Goal: Task Accomplishment & Management: Manage account settings

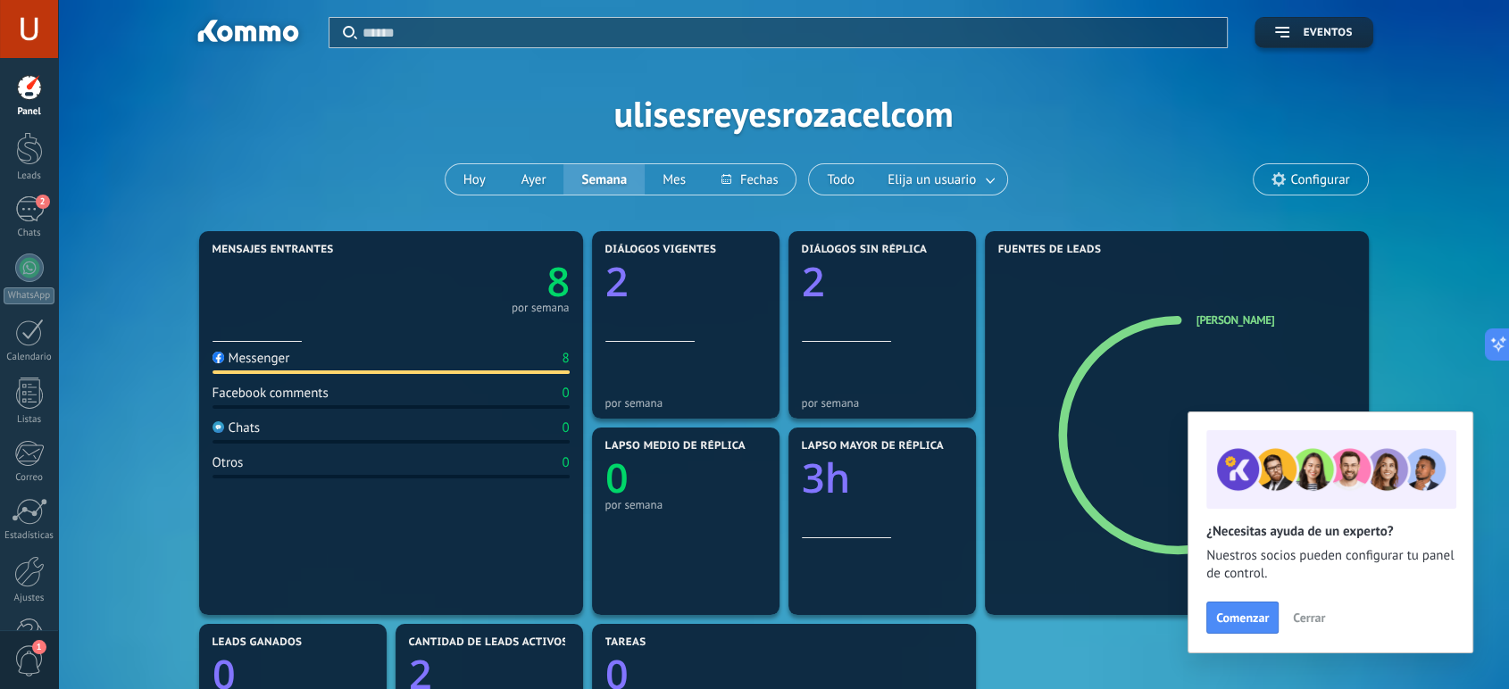
click at [1321, 612] on span "Cerrar" at bounding box center [1309, 618] width 32 height 12
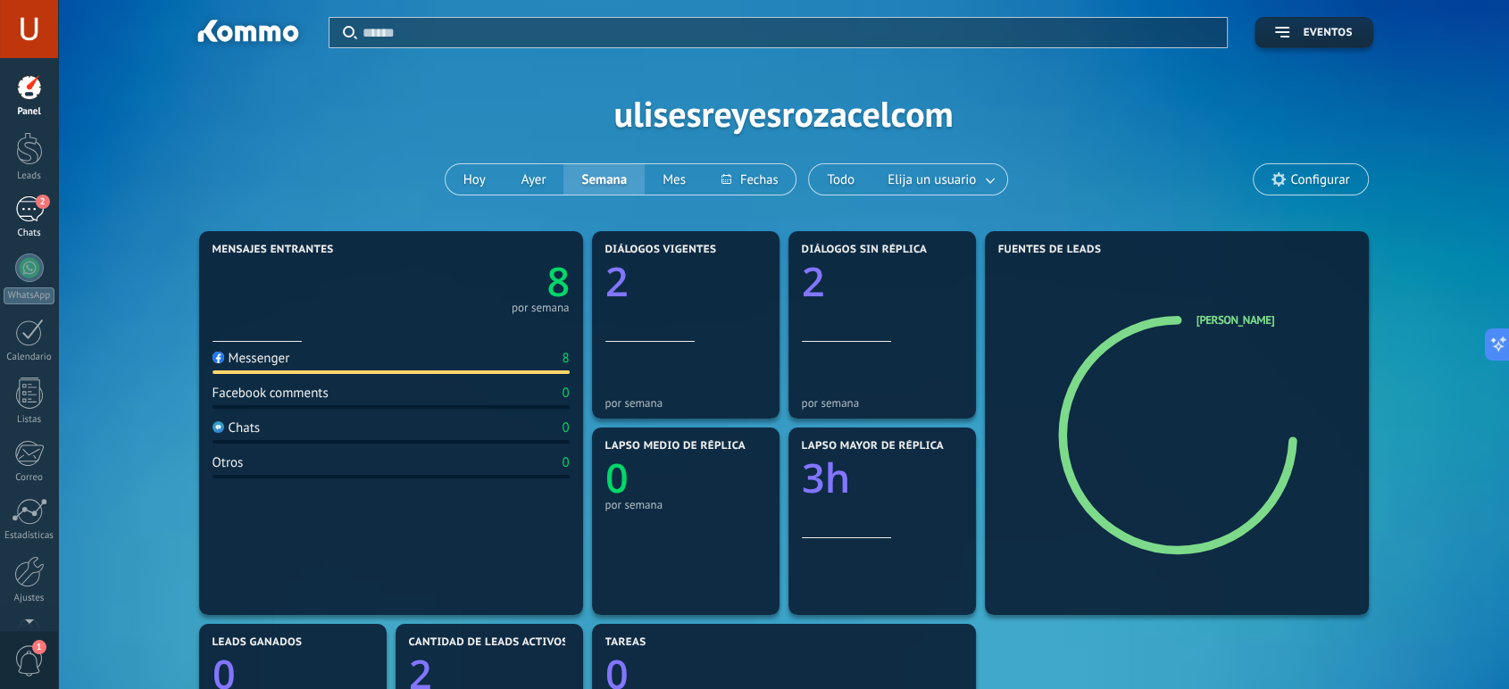
click at [27, 206] on div "2" at bounding box center [29, 209] width 29 height 26
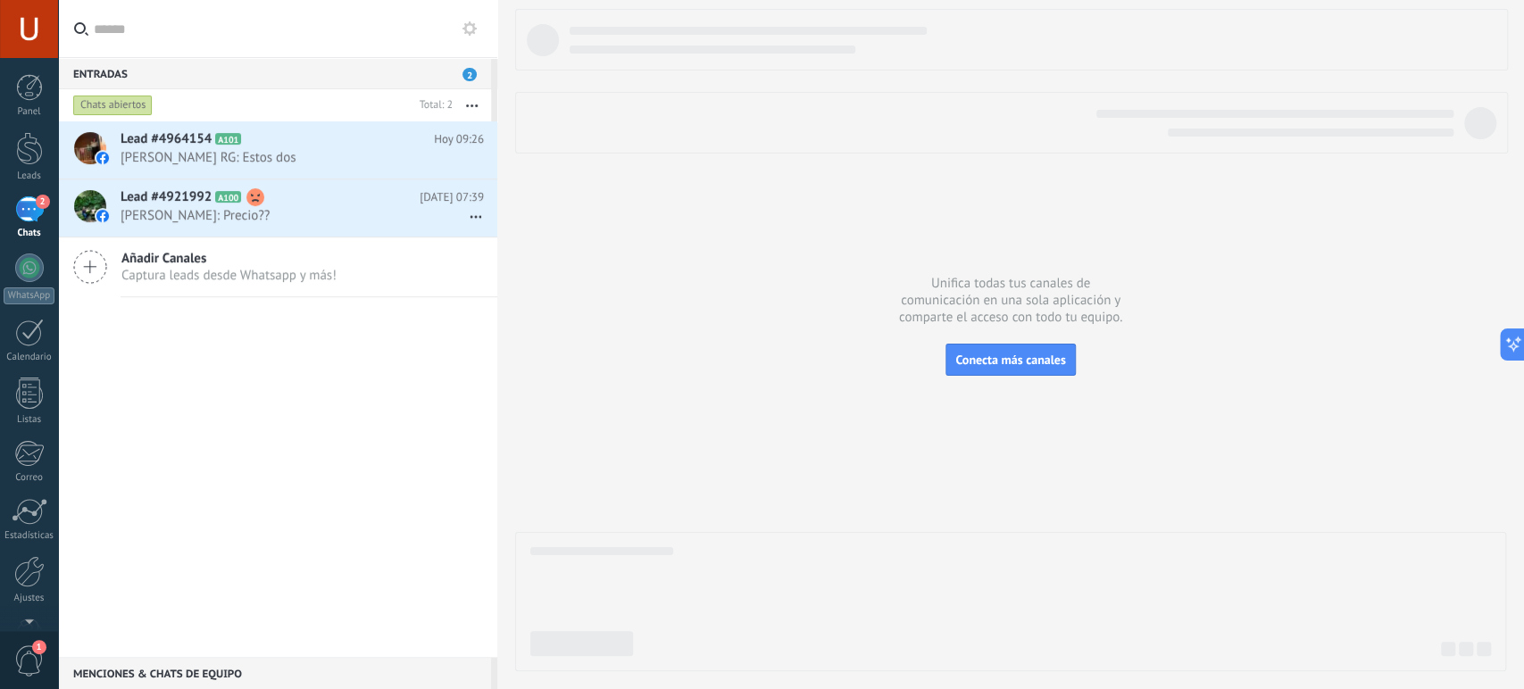
click at [468, 73] on span "2" at bounding box center [469, 74] width 14 height 13
click at [21, 226] on link "2 Chats" at bounding box center [29, 217] width 58 height 43
click at [29, 146] on div at bounding box center [29, 148] width 27 height 33
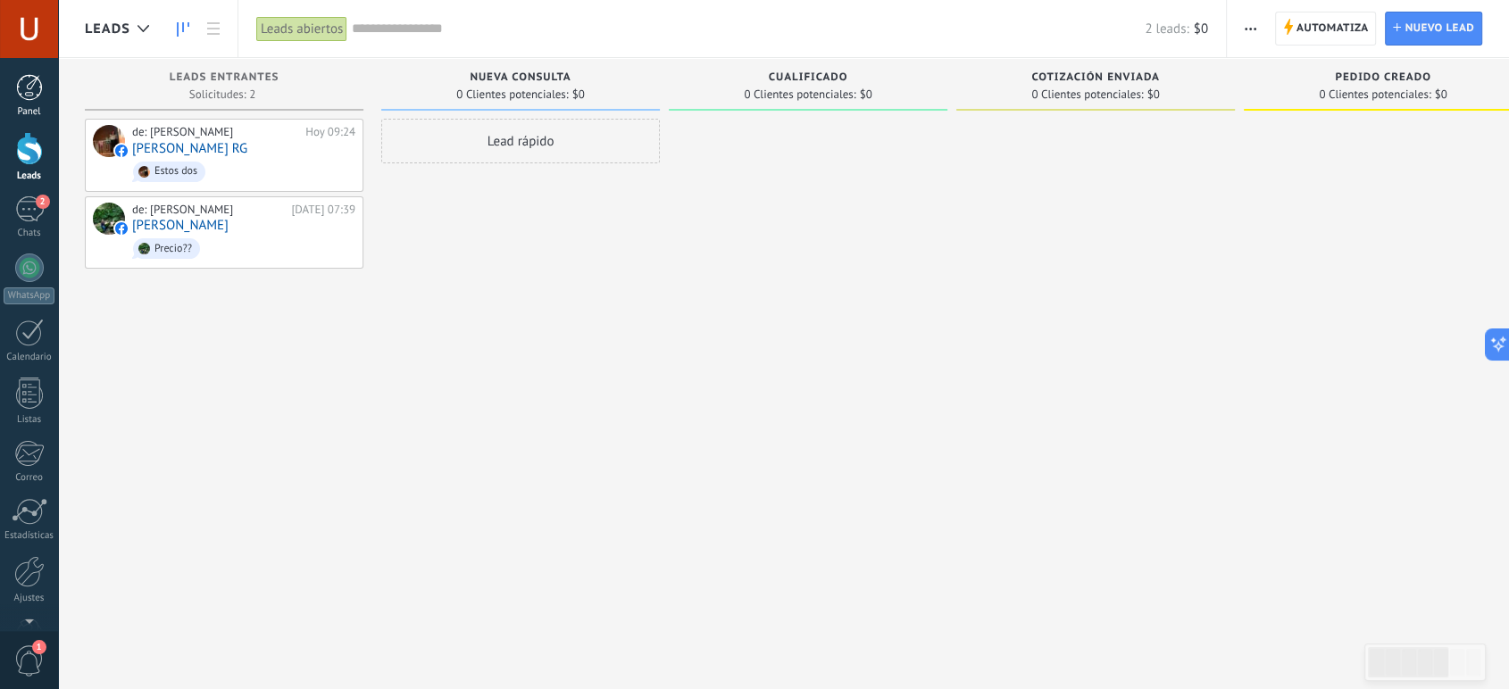
click at [27, 81] on div at bounding box center [29, 87] width 27 height 27
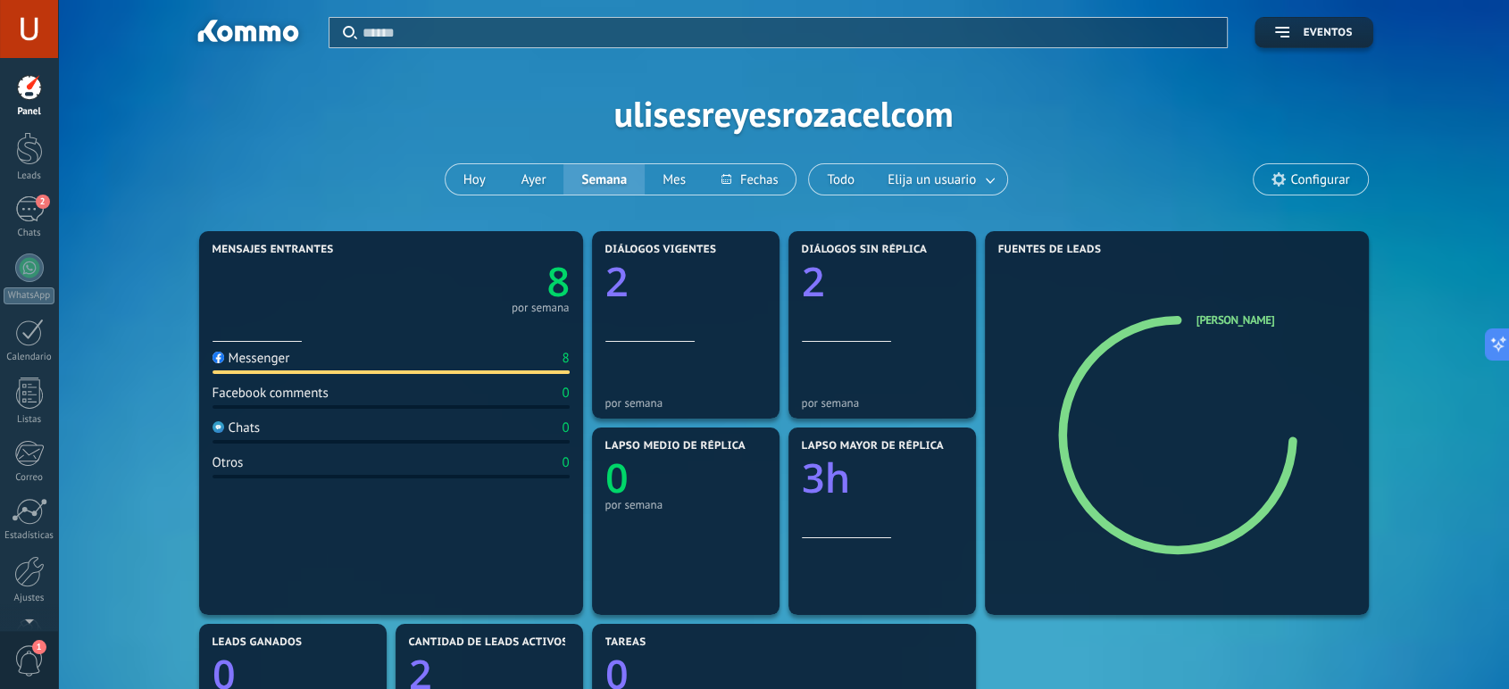
click at [335, 365] on div "Messenger 8" at bounding box center [390, 362] width 357 height 24
click at [555, 281] on text "8" at bounding box center [557, 281] width 23 height 54
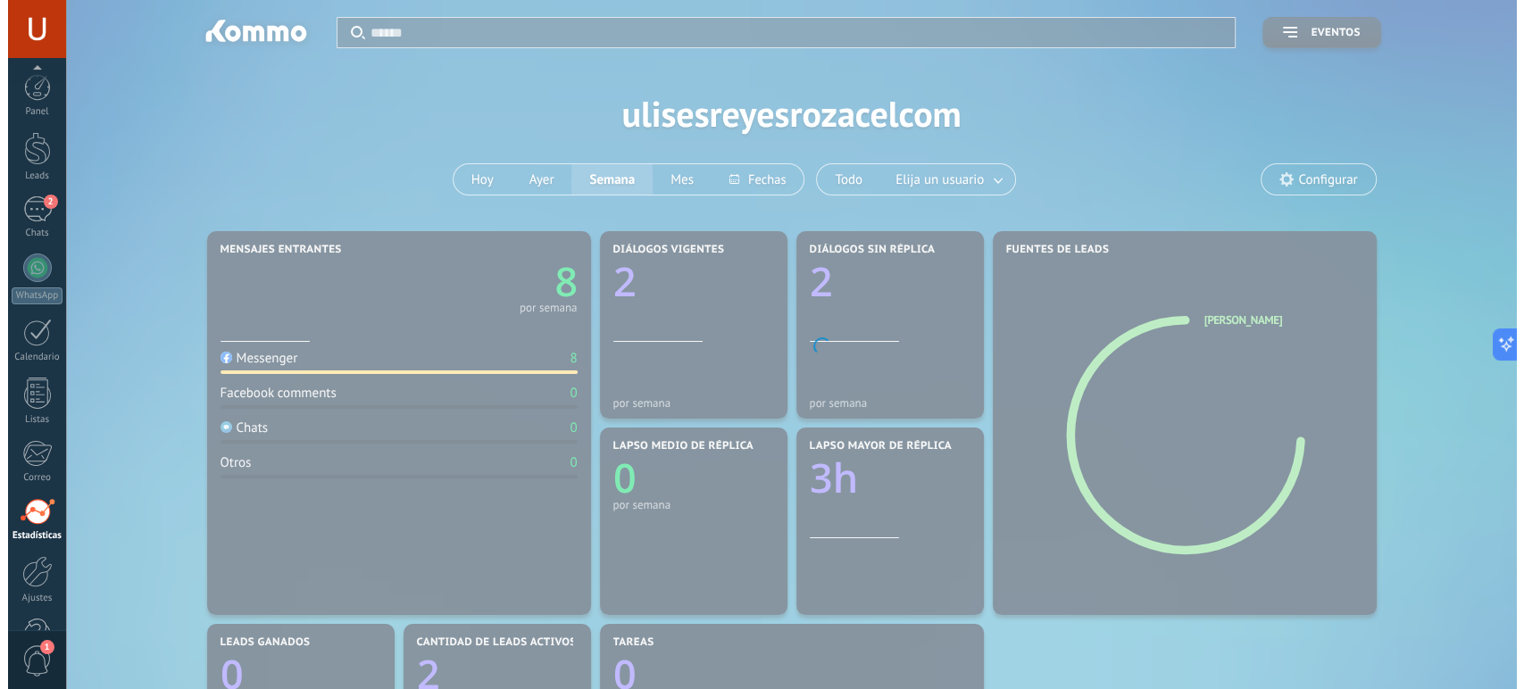
scroll to position [52, 0]
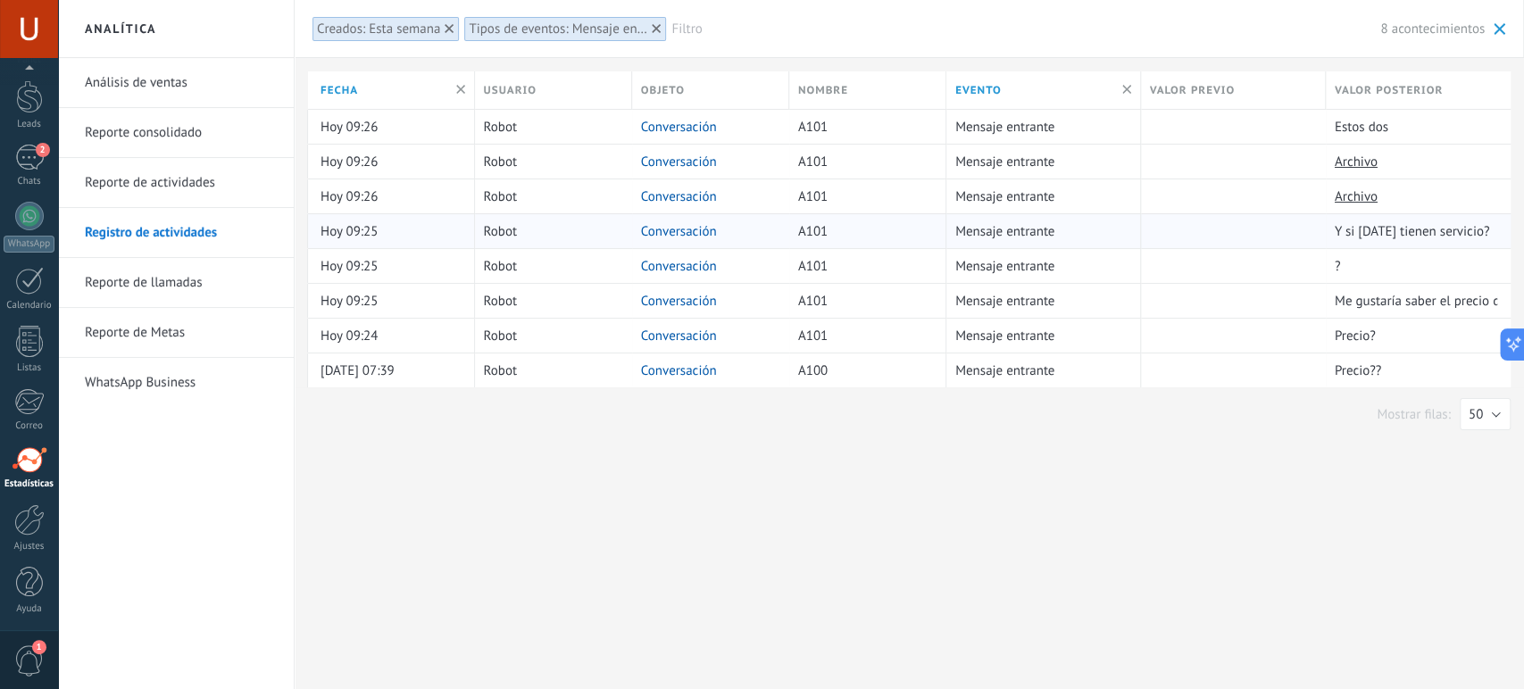
click at [683, 230] on link "Conversación" at bounding box center [679, 231] width 76 height 17
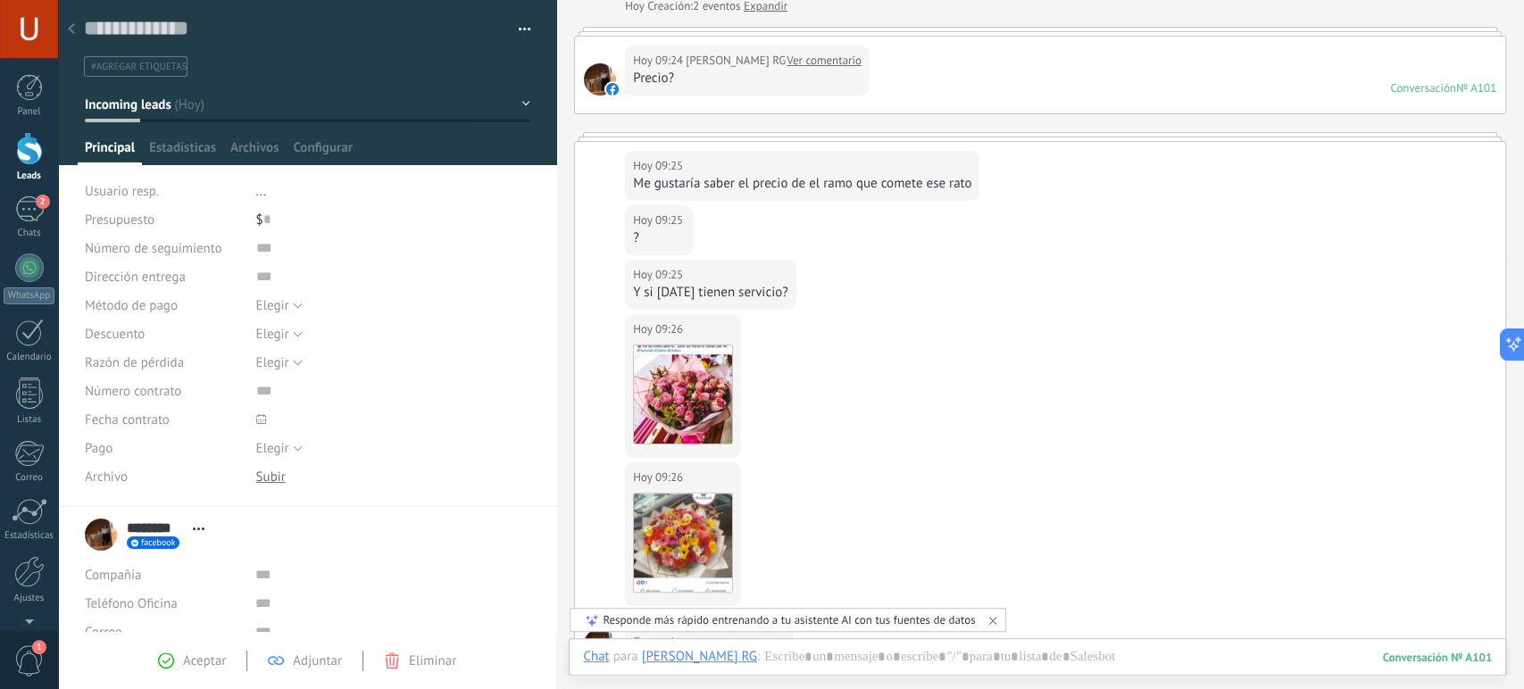
scroll to position [198, 0]
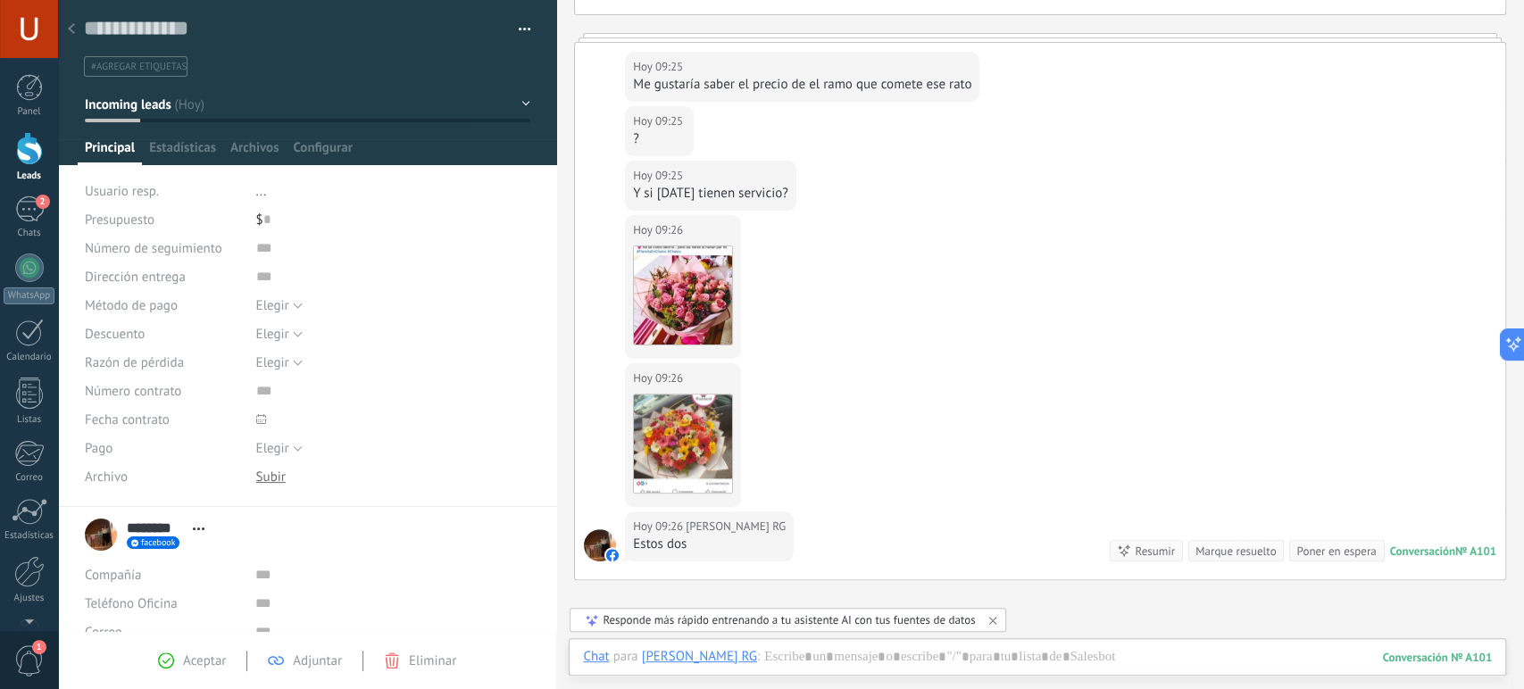
click at [31, 139] on div at bounding box center [29, 148] width 27 height 33
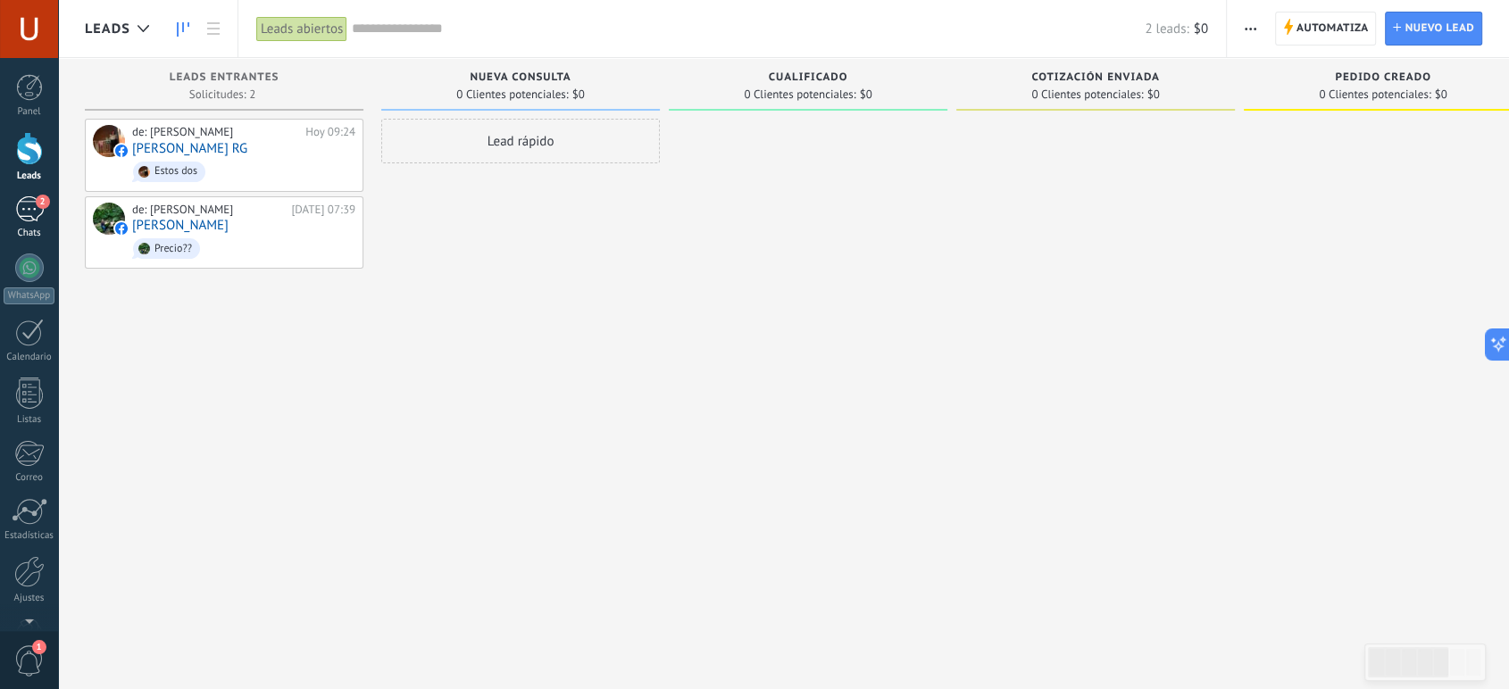
click at [29, 216] on div "2" at bounding box center [29, 209] width 29 height 26
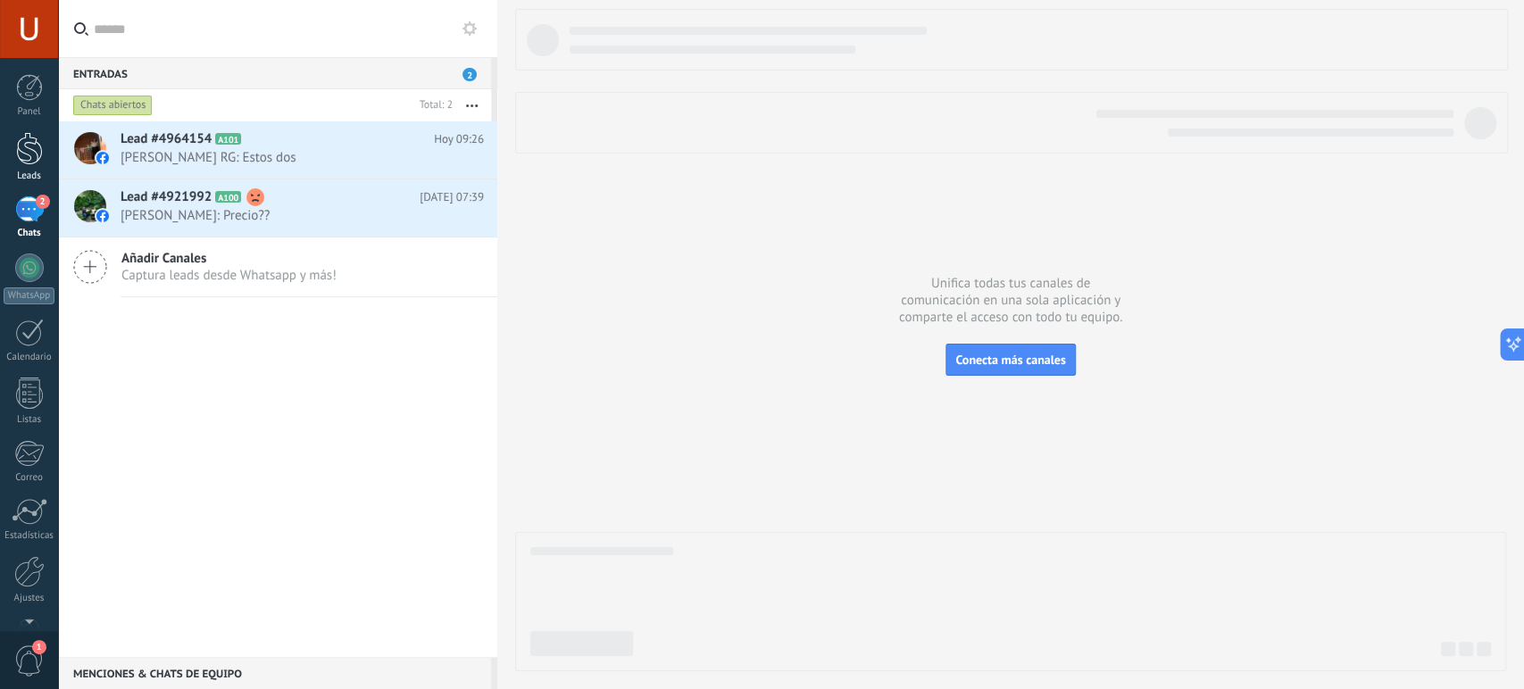
click at [34, 155] on div at bounding box center [29, 148] width 27 height 33
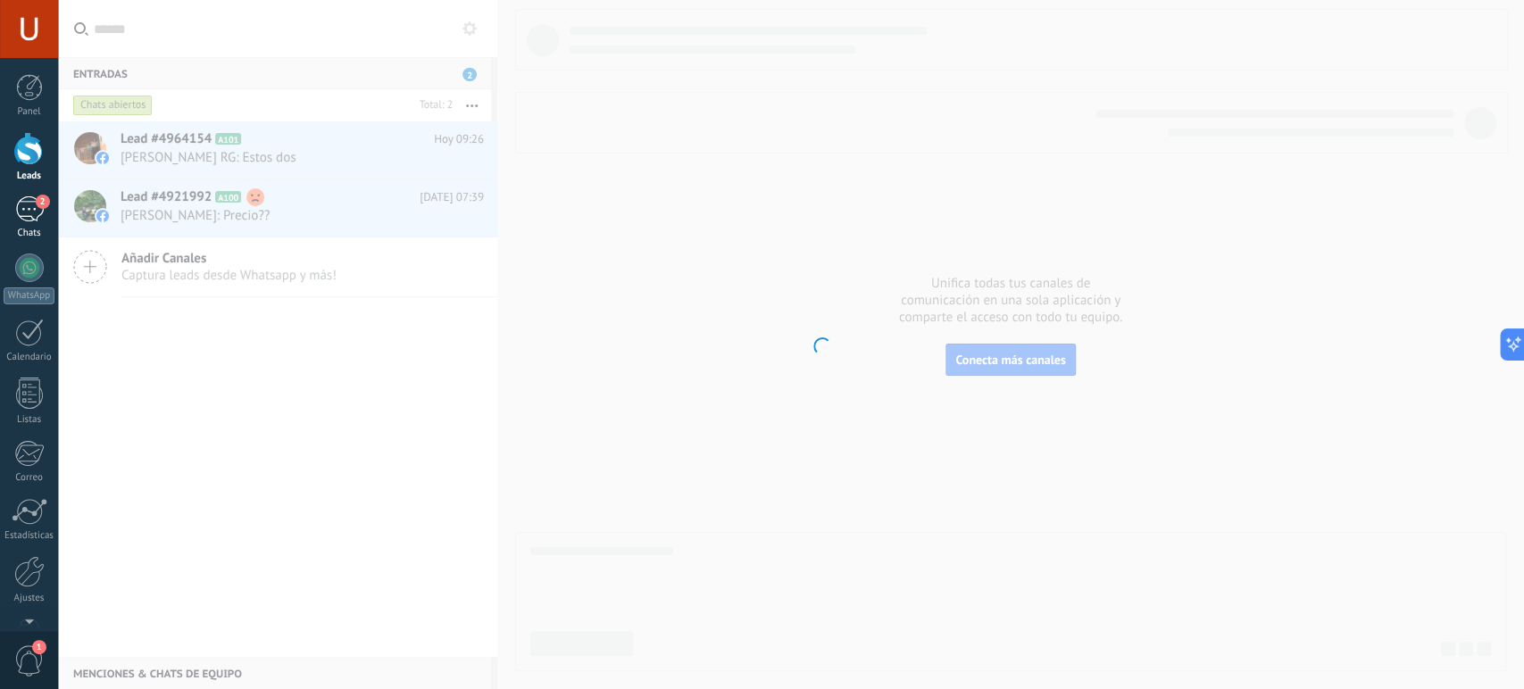
drag, startPoint x: 30, startPoint y: 181, endPoint x: 32, endPoint y: 196, distance: 14.4
click at [30, 183] on div "Panel Leads 2 Chats WhatsApp Clientes" at bounding box center [29, 379] width 58 height 611
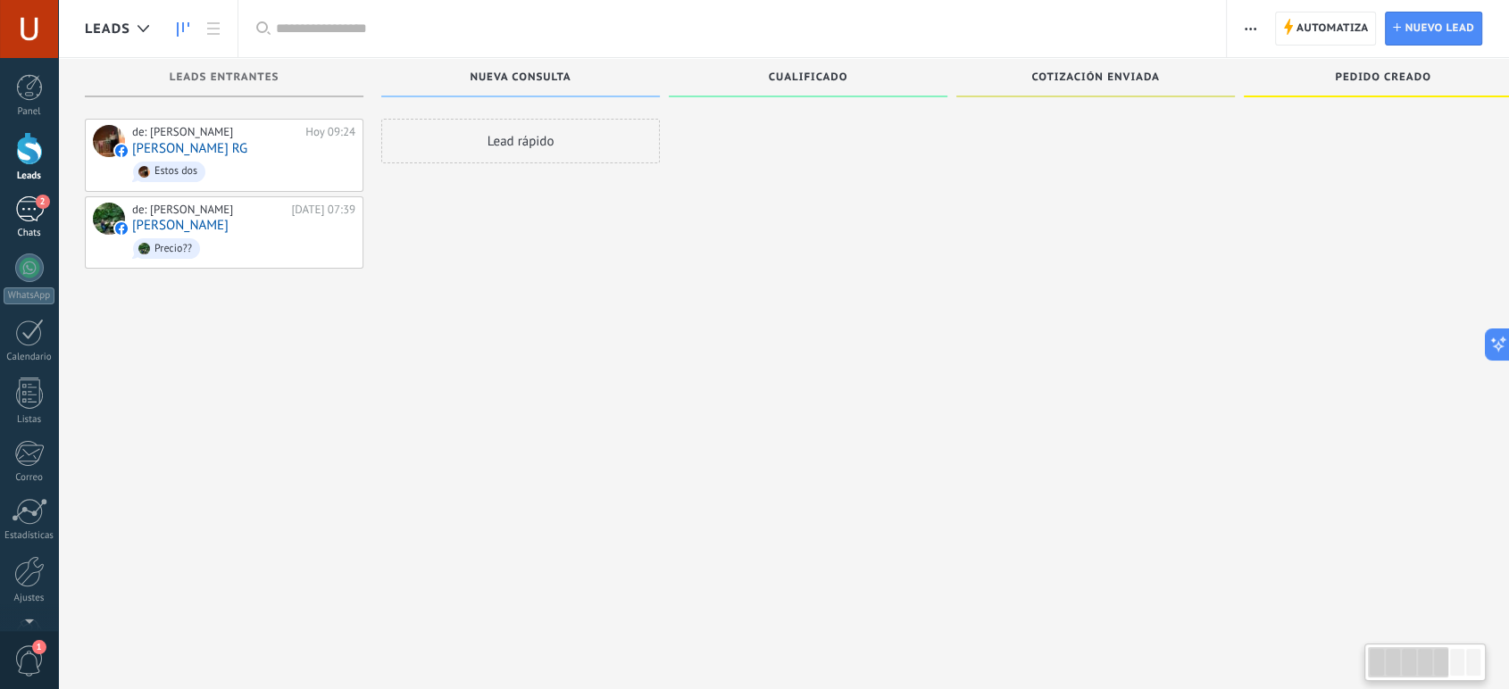
click at [32, 199] on div "2" at bounding box center [29, 209] width 29 height 26
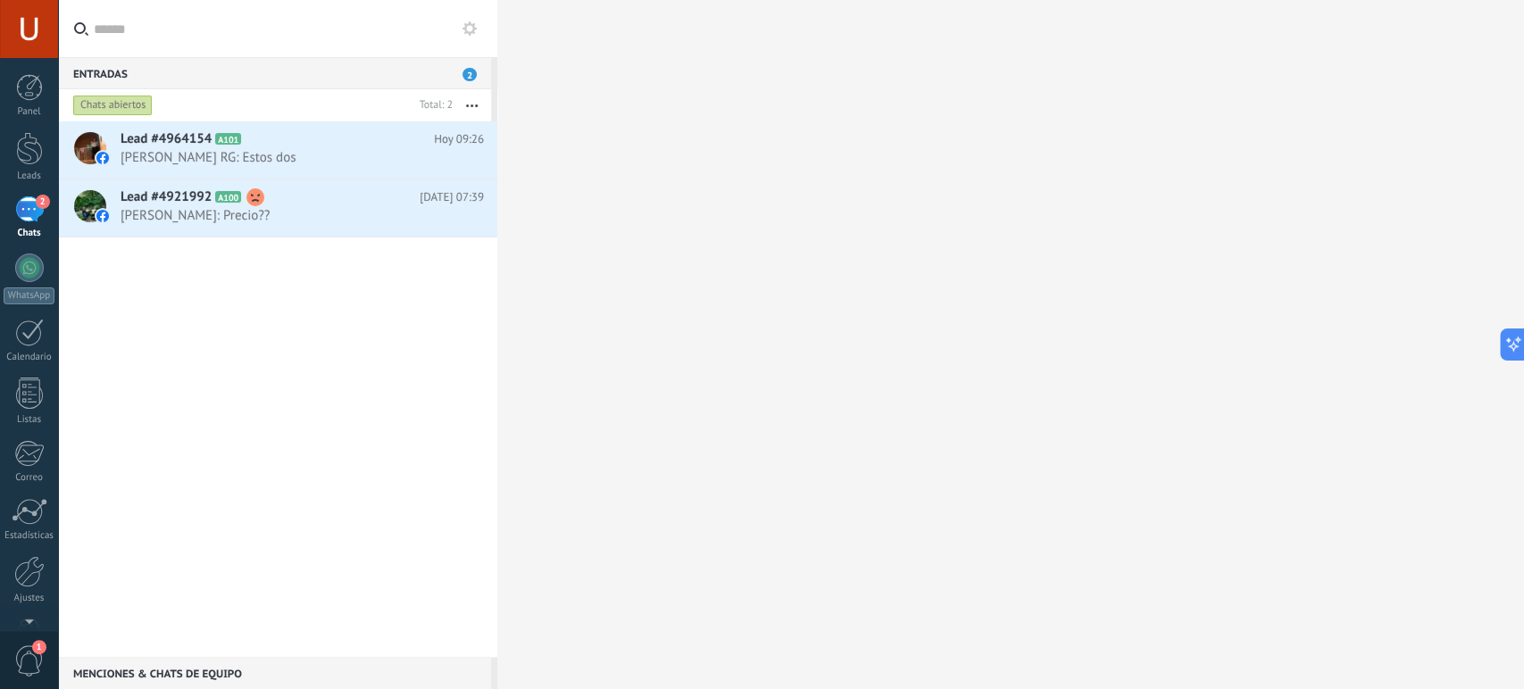
click at [39, 212] on div "2" at bounding box center [29, 209] width 29 height 26
click at [32, 334] on div at bounding box center [29, 333] width 29 height 28
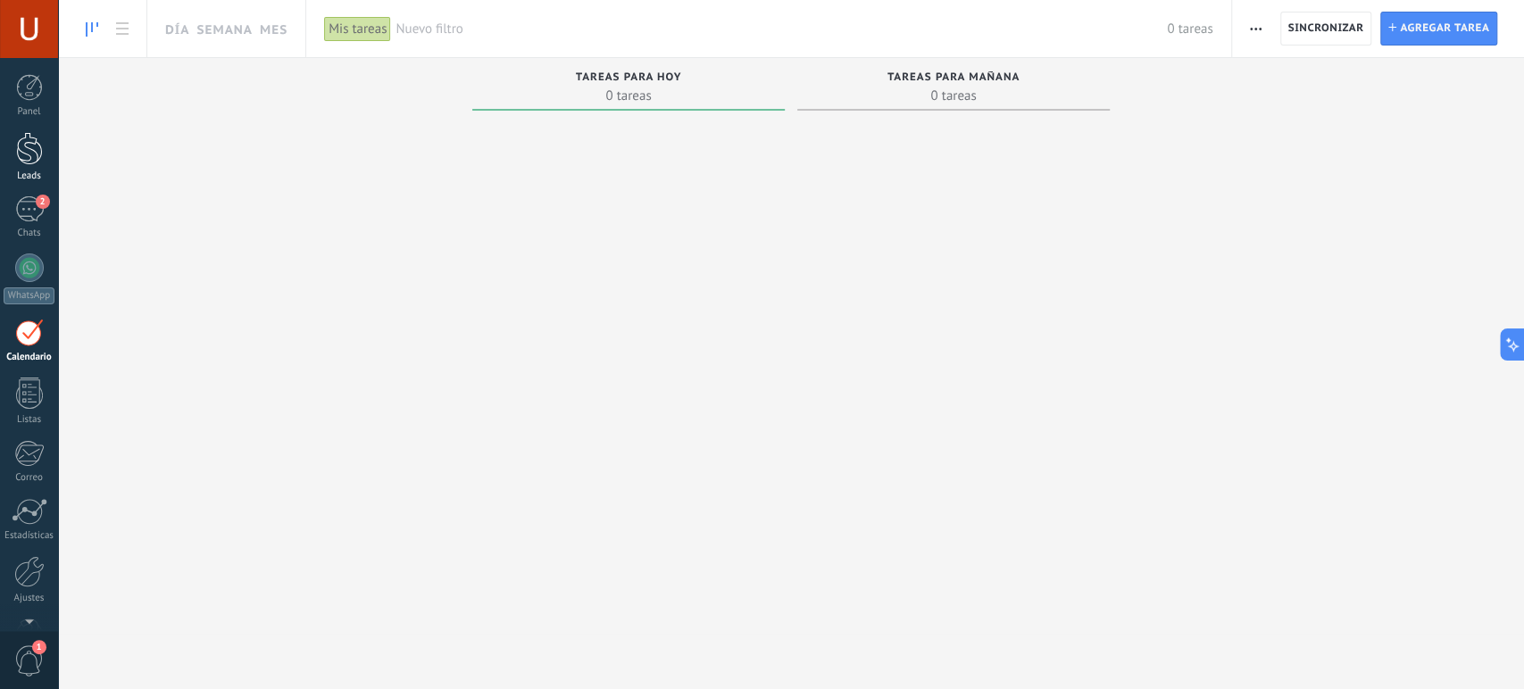
click at [36, 162] on div at bounding box center [29, 148] width 27 height 33
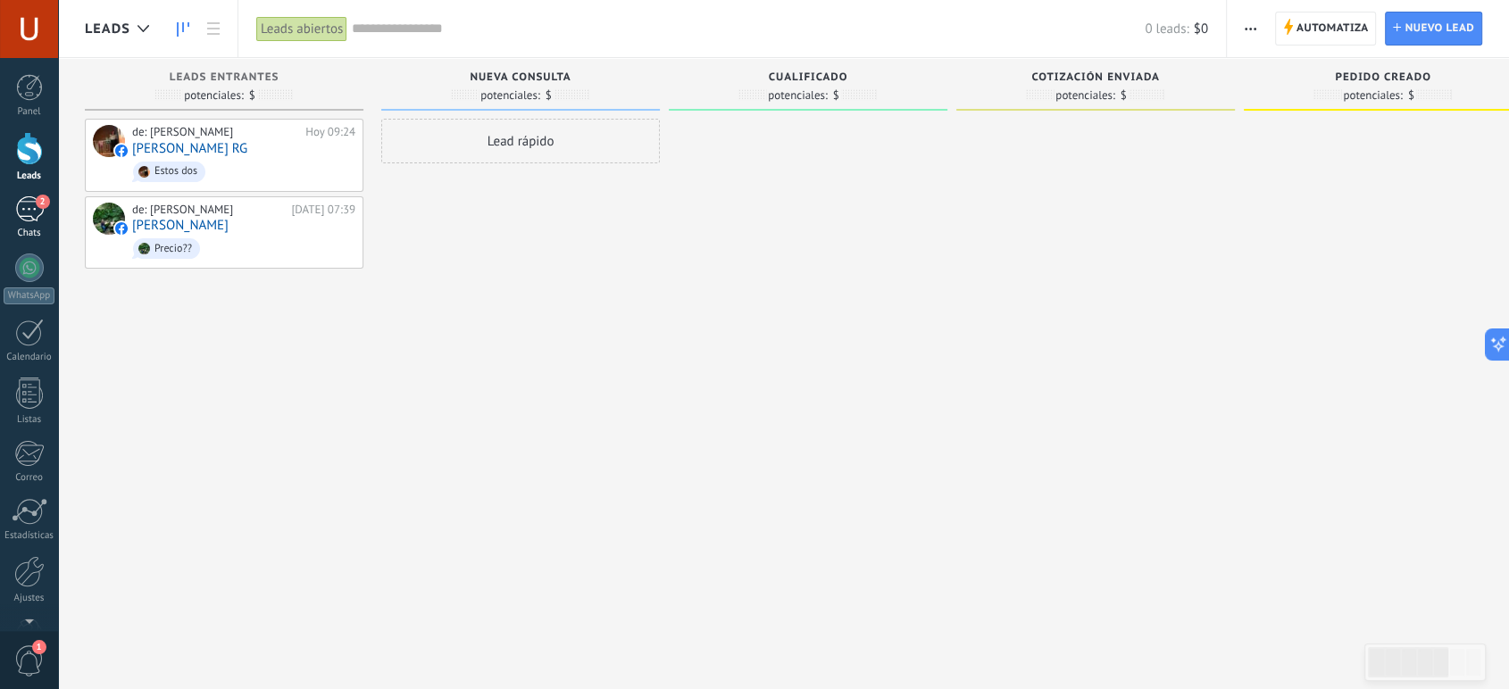
click at [26, 204] on div "2" at bounding box center [29, 209] width 29 height 26
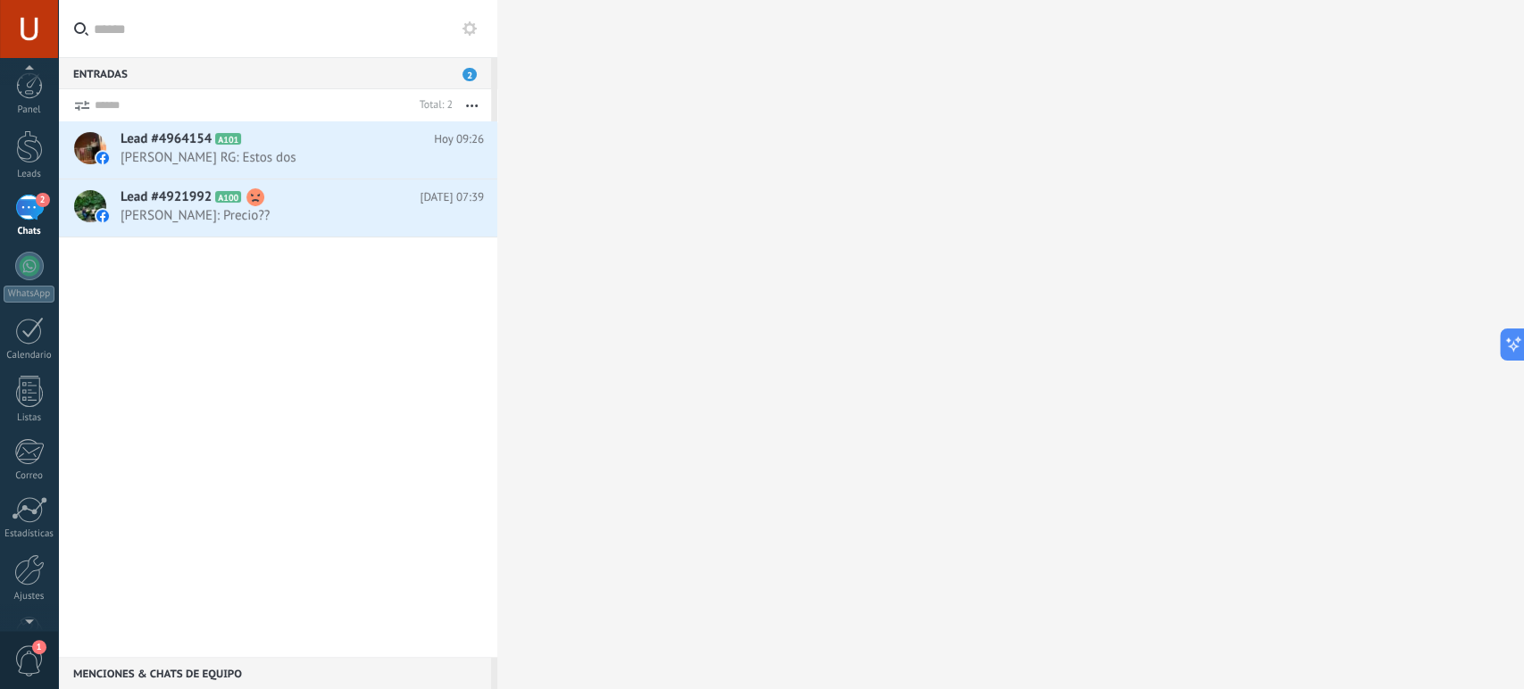
scroll to position [7, 0]
click at [32, 143] on div at bounding box center [29, 141] width 27 height 33
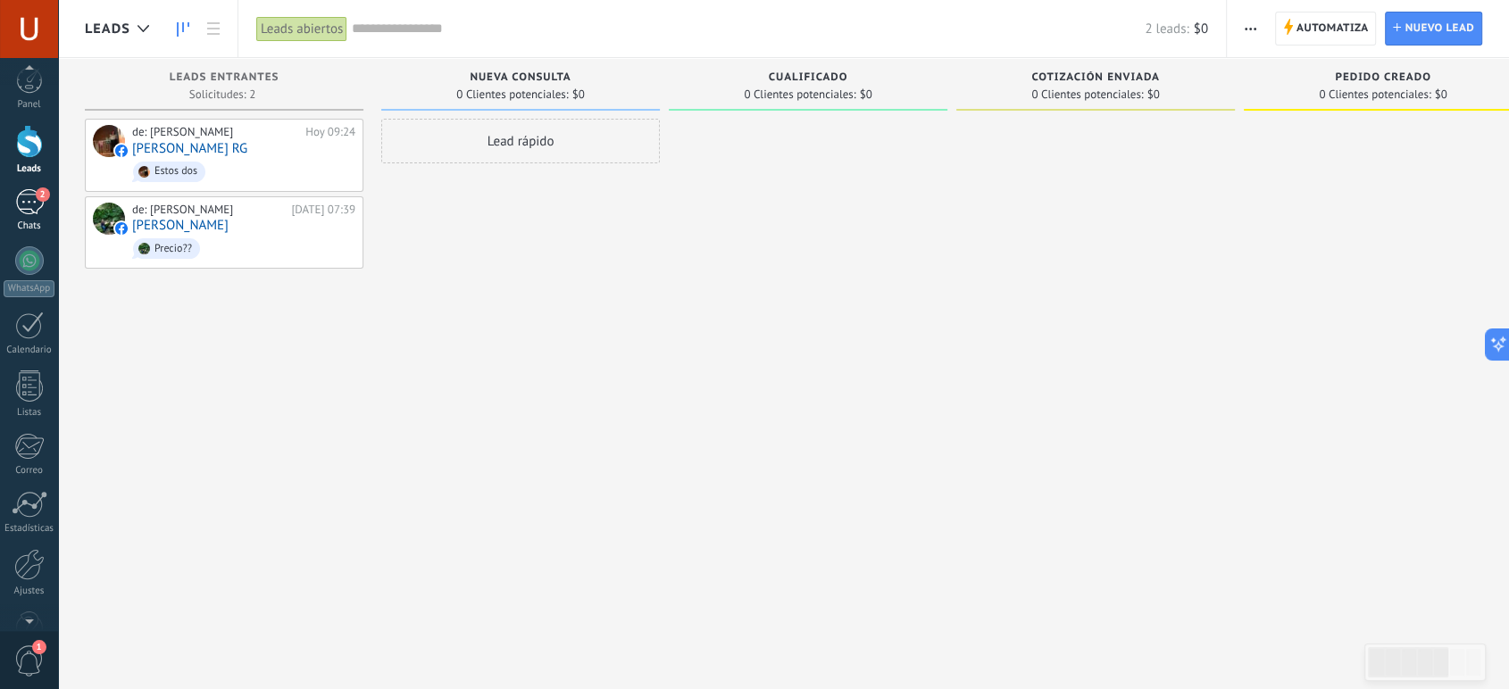
click at [40, 203] on div "2" at bounding box center [29, 202] width 29 height 26
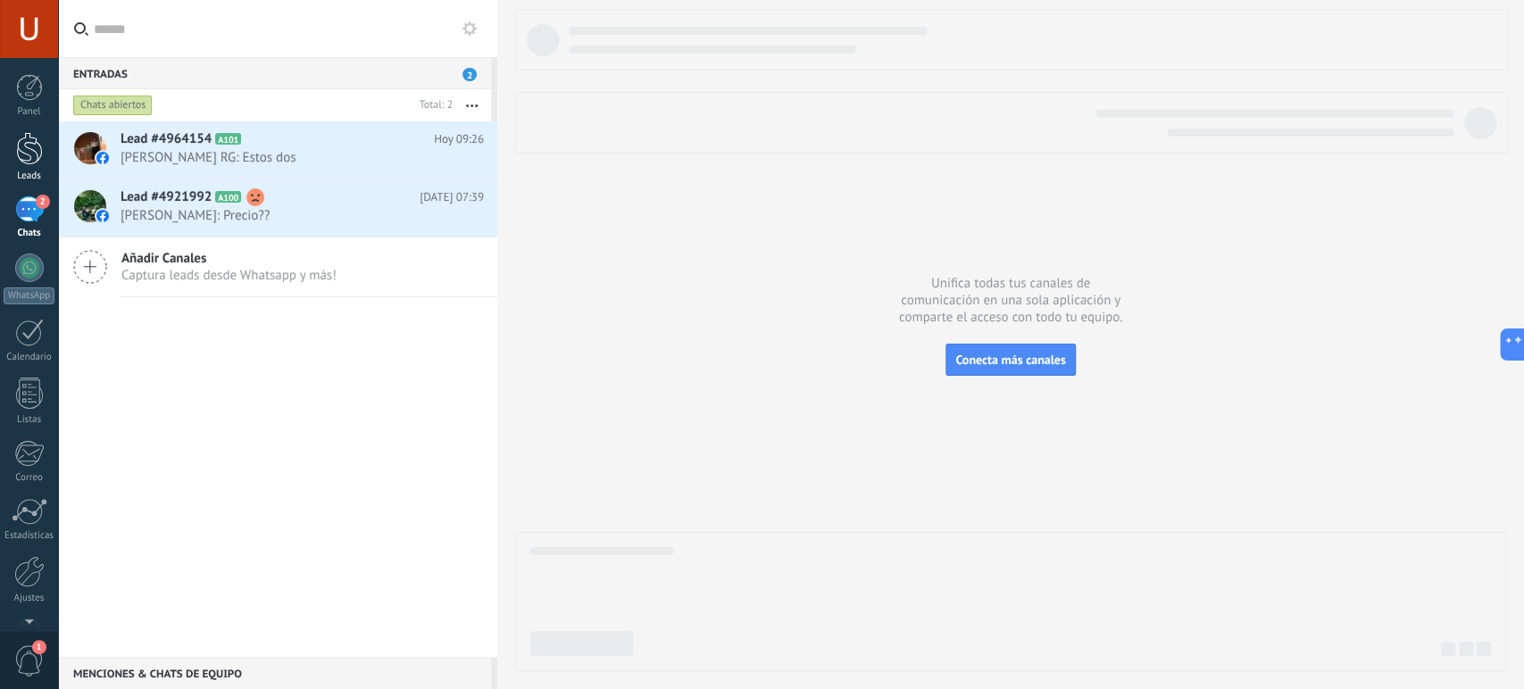
click at [30, 154] on div at bounding box center [29, 148] width 27 height 33
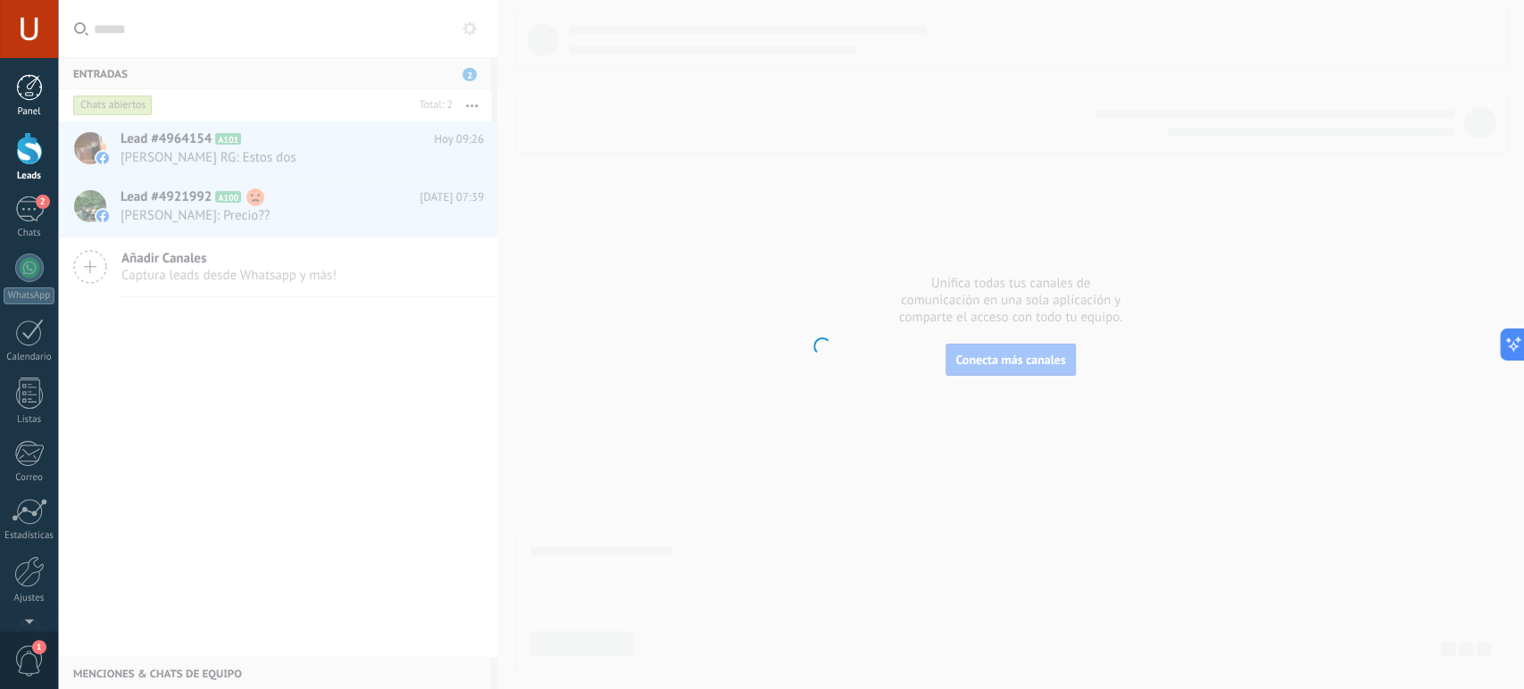
click at [29, 87] on div at bounding box center [29, 87] width 27 height 27
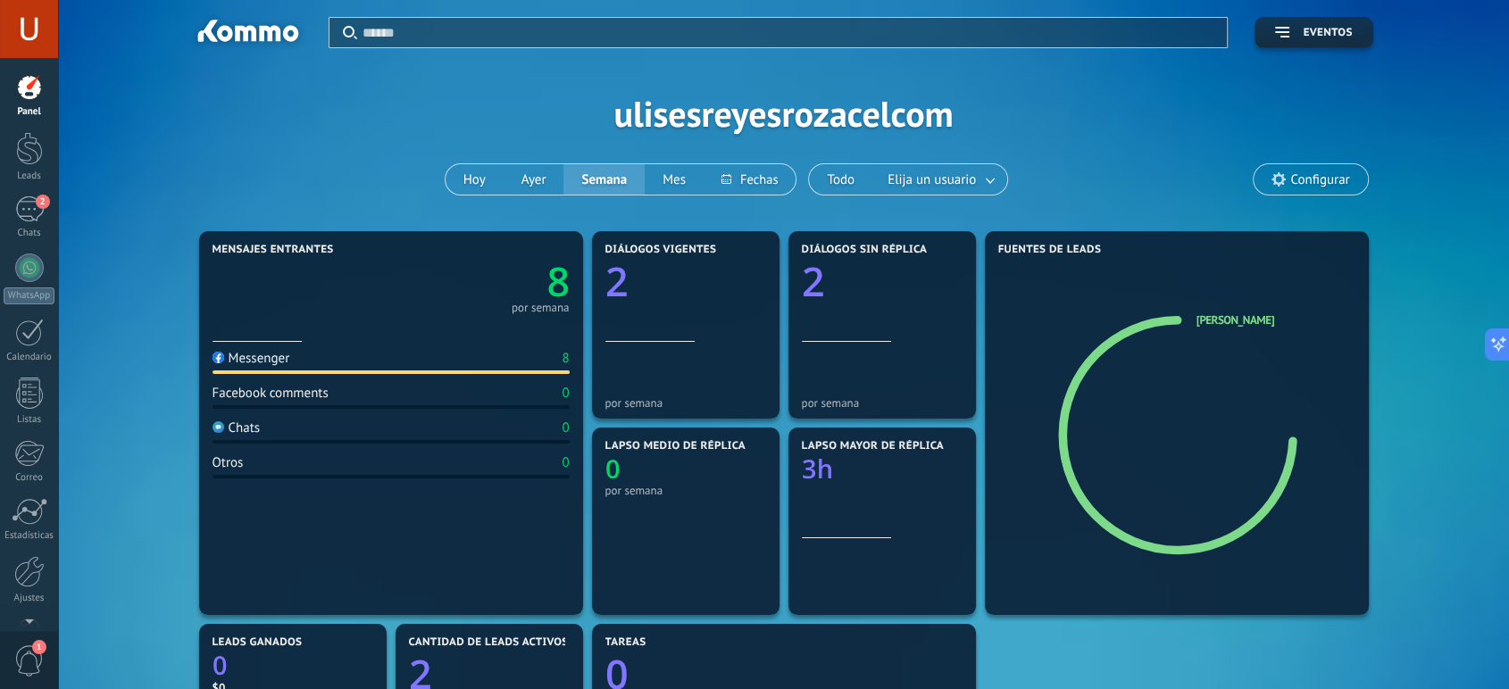
click at [557, 286] on text "8" at bounding box center [557, 281] width 23 height 54
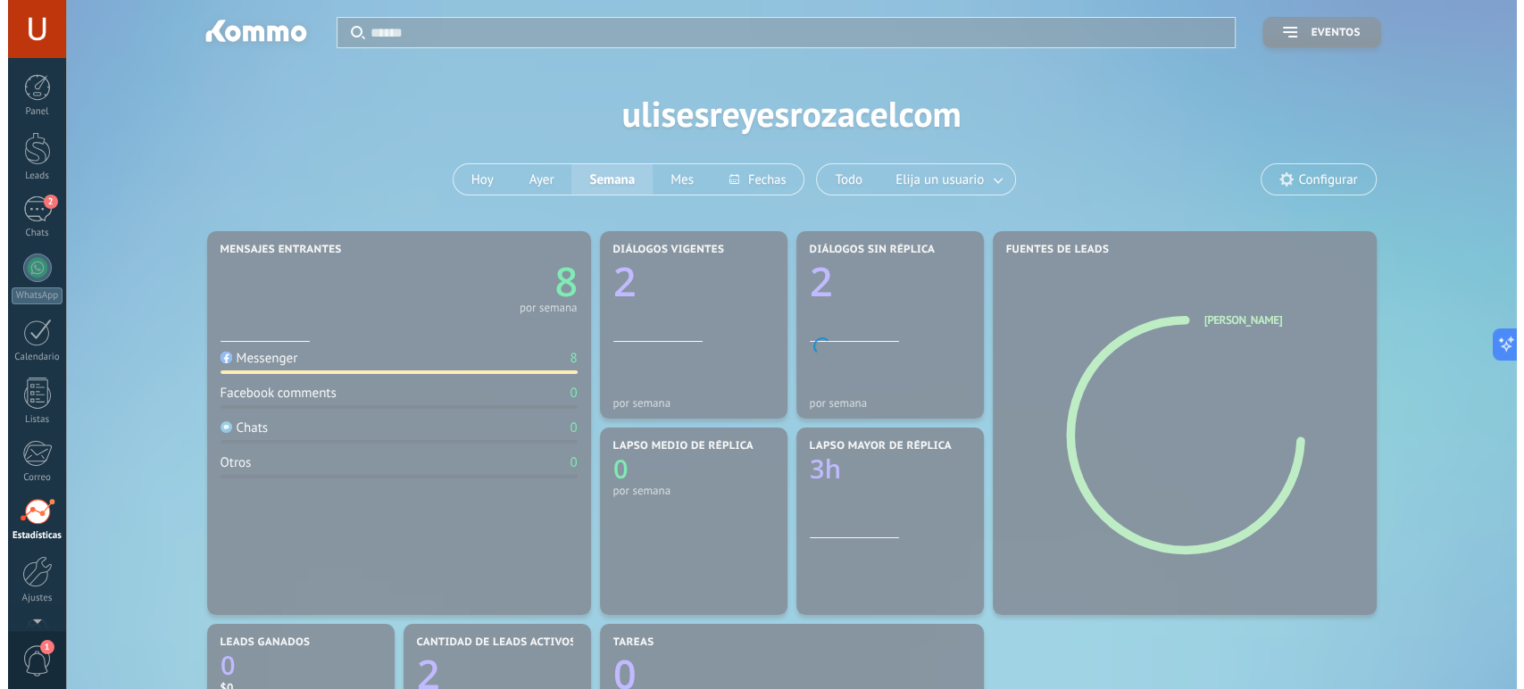
scroll to position [52, 0]
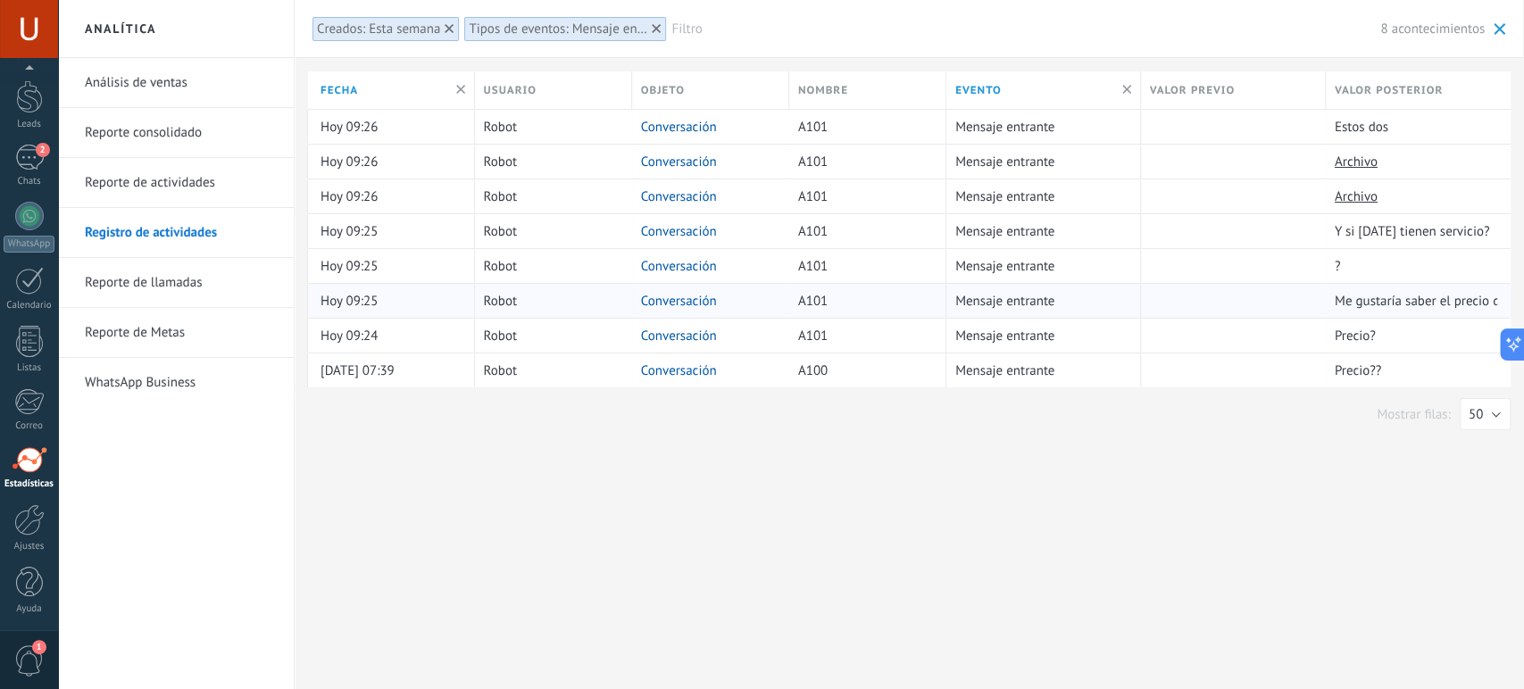
click at [687, 296] on link "Conversación" at bounding box center [679, 301] width 76 height 17
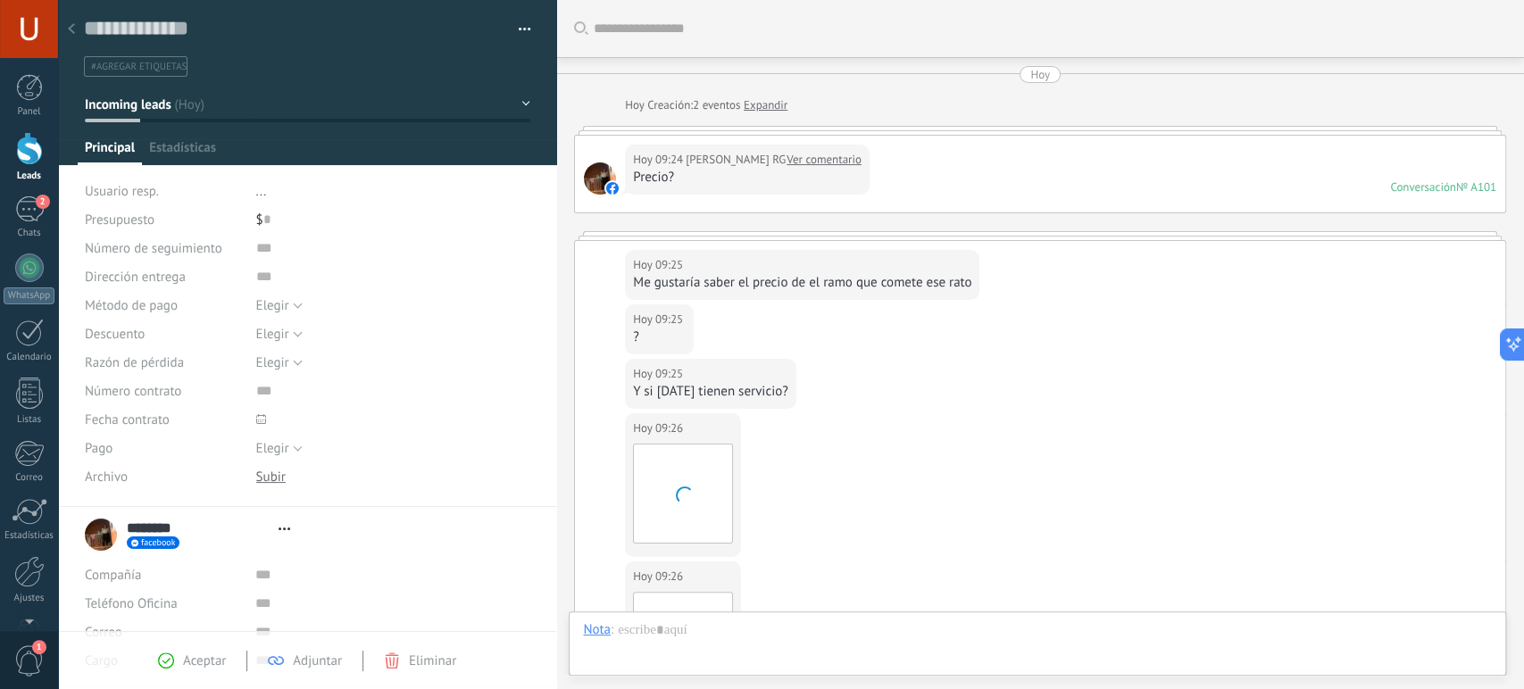
type textarea "**********"
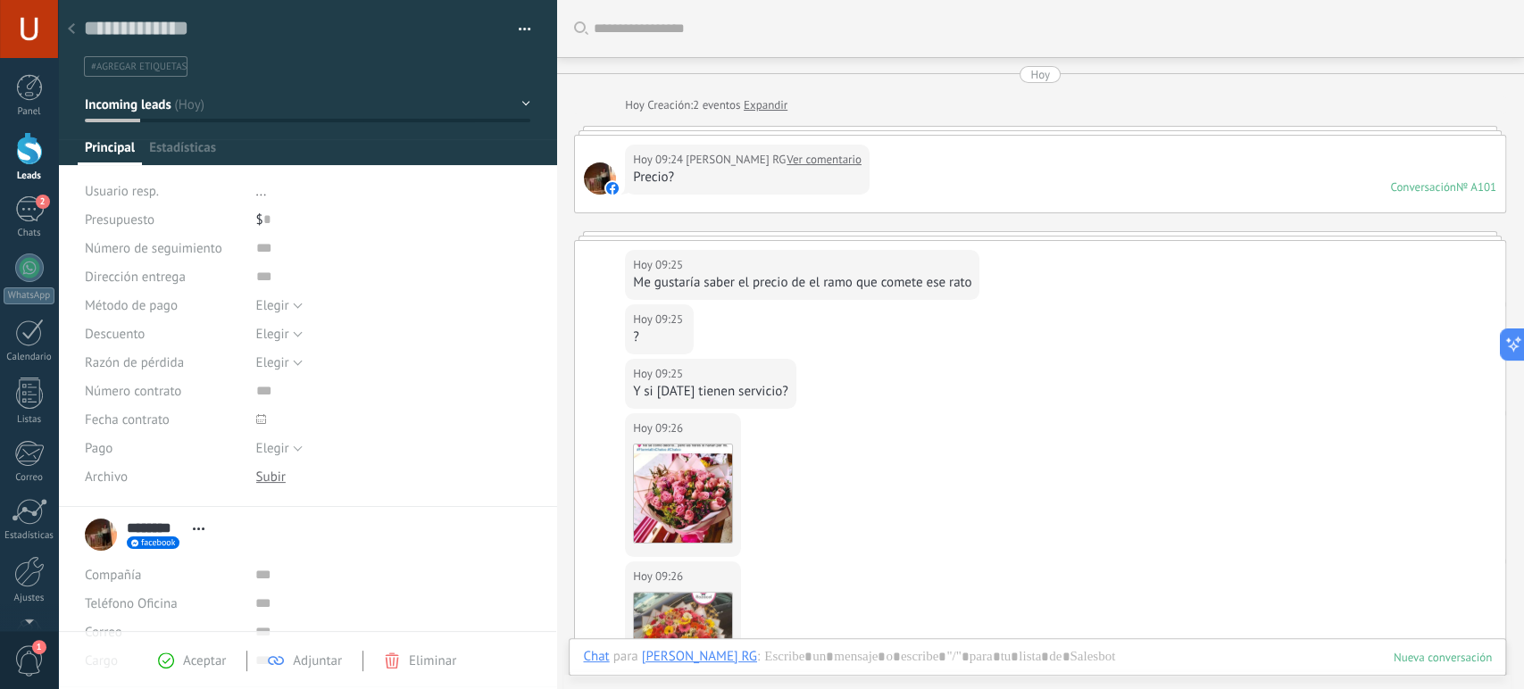
click at [79, 28] on div at bounding box center [71, 29] width 25 height 35
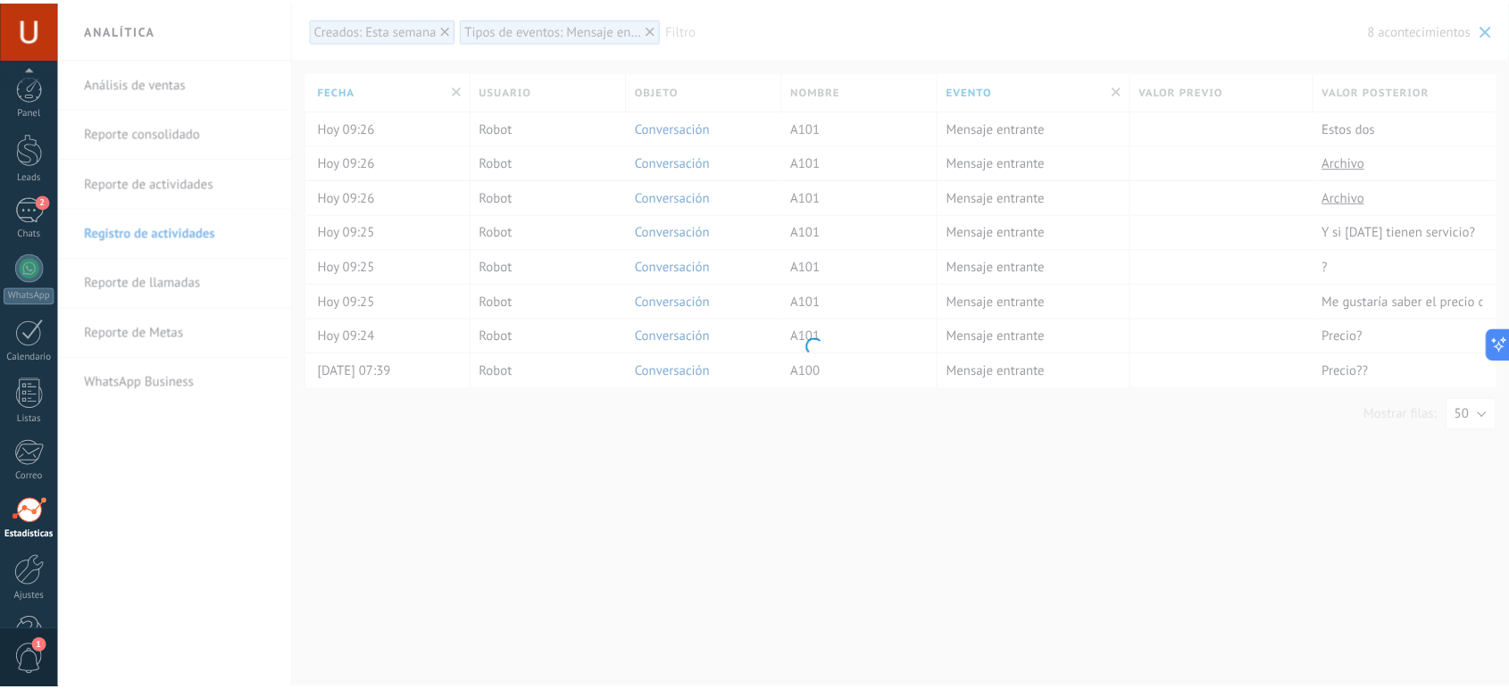
scroll to position [52, 0]
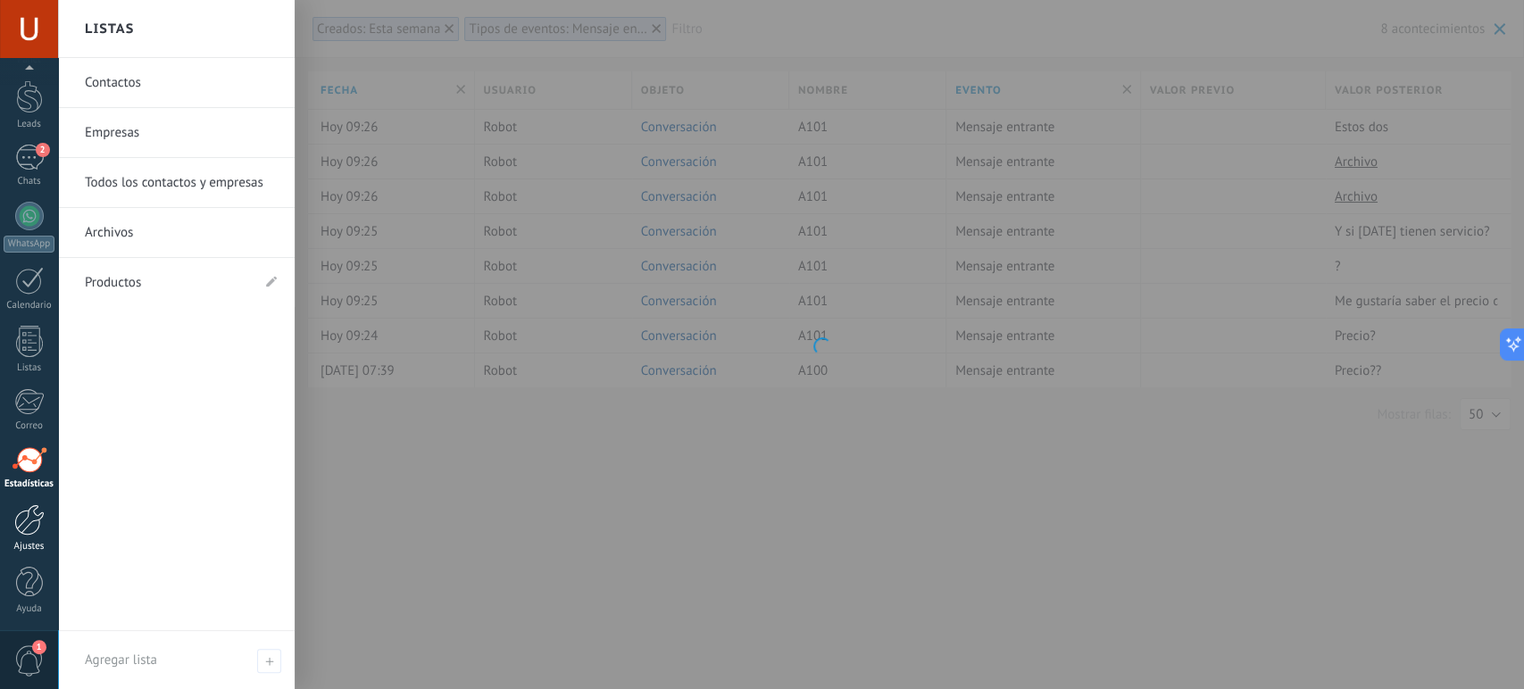
click at [33, 530] on div at bounding box center [29, 519] width 30 height 31
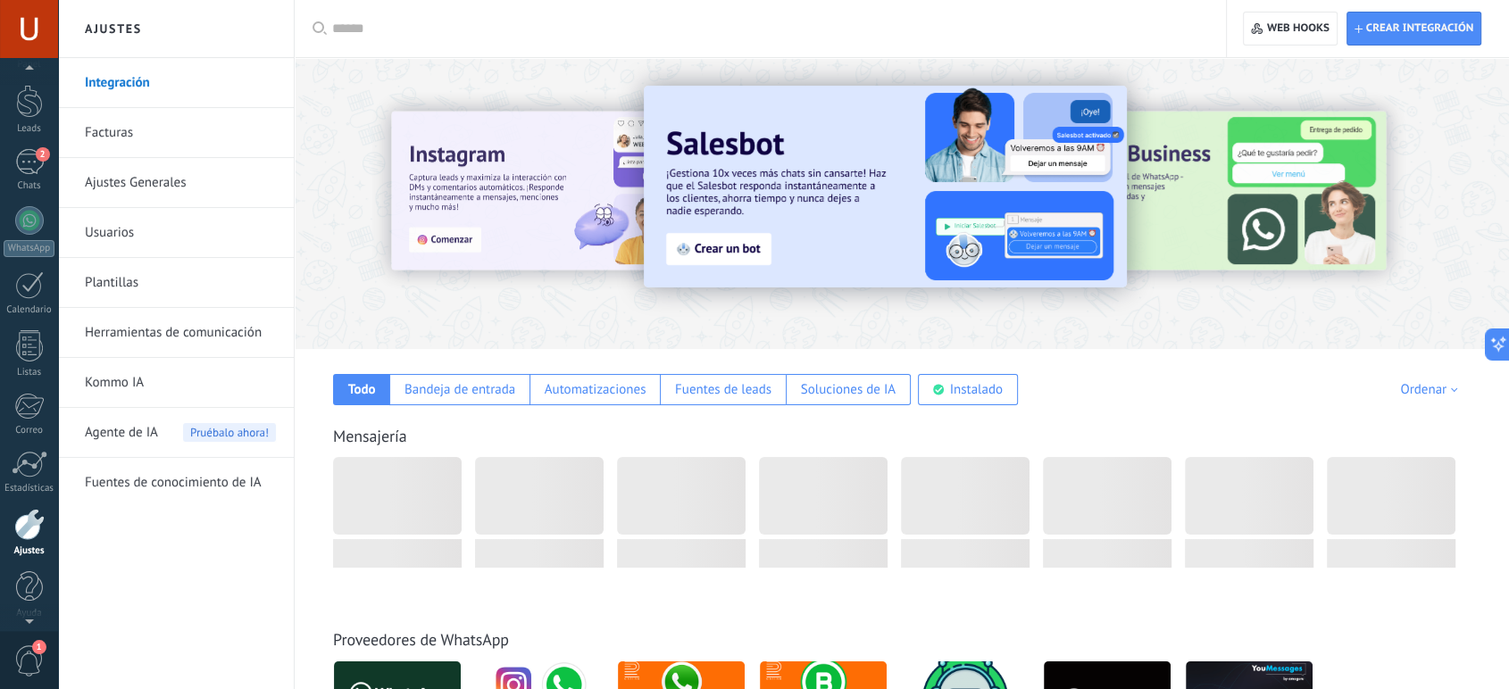
scroll to position [52, 0]
click at [131, 126] on link "Facturas" at bounding box center [180, 133] width 191 height 50
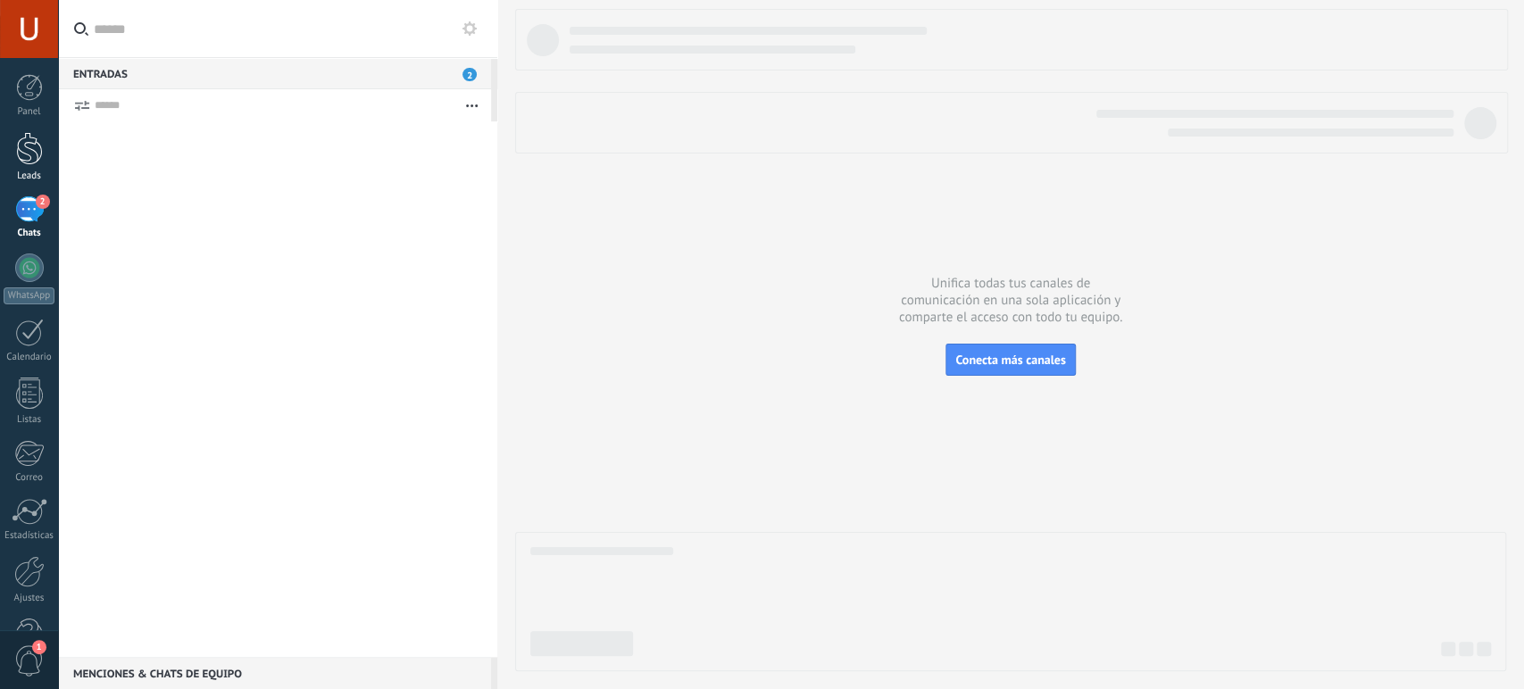
click at [17, 139] on div at bounding box center [29, 148] width 27 height 33
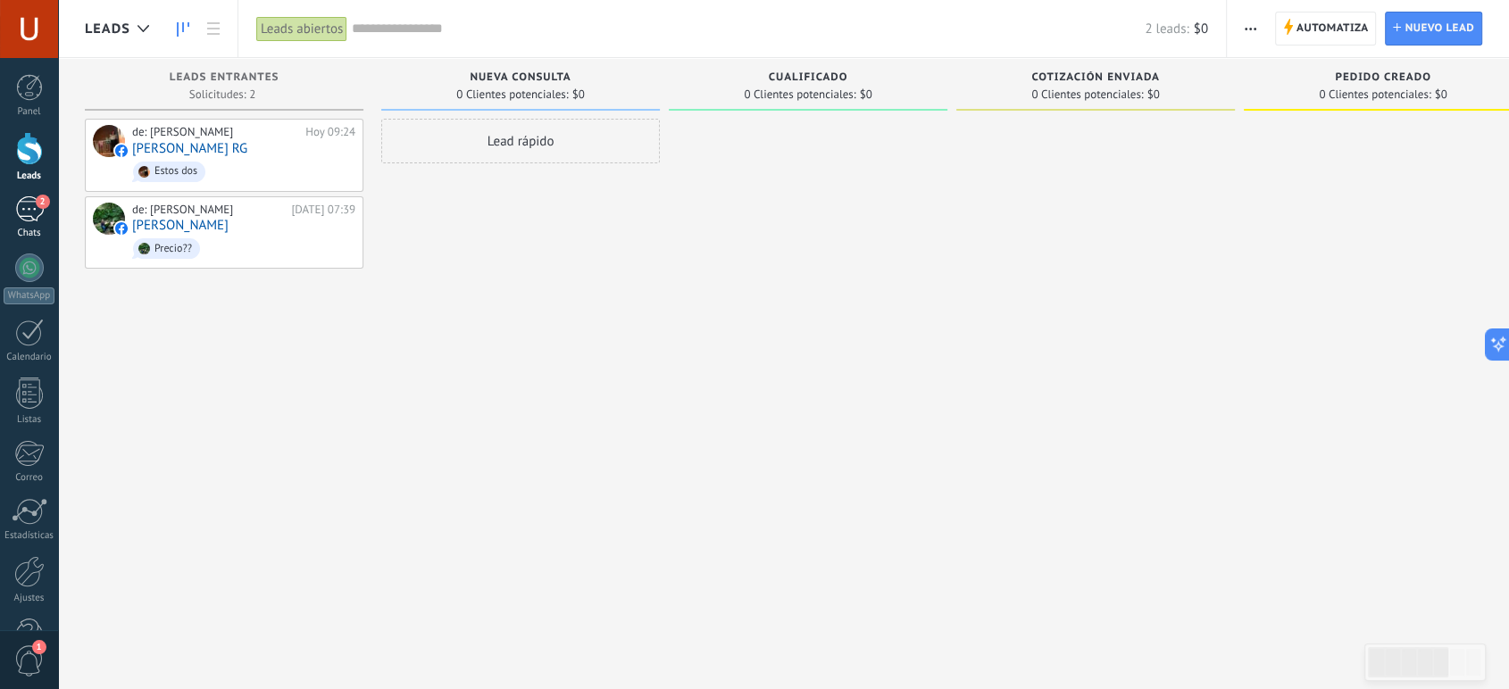
click at [16, 218] on div "2" at bounding box center [29, 209] width 29 height 26
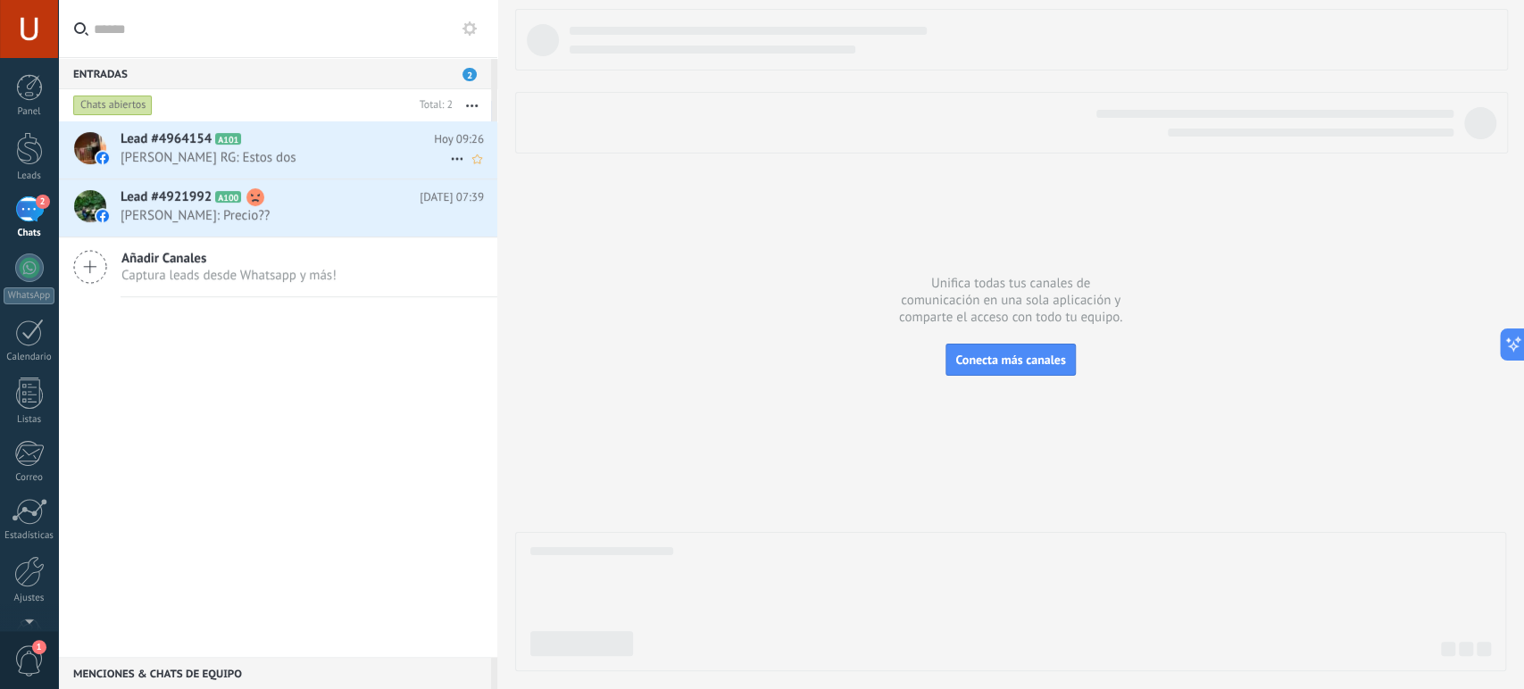
click at [279, 141] on h2 "Lead #4964154 A101" at bounding box center [277, 139] width 313 height 18
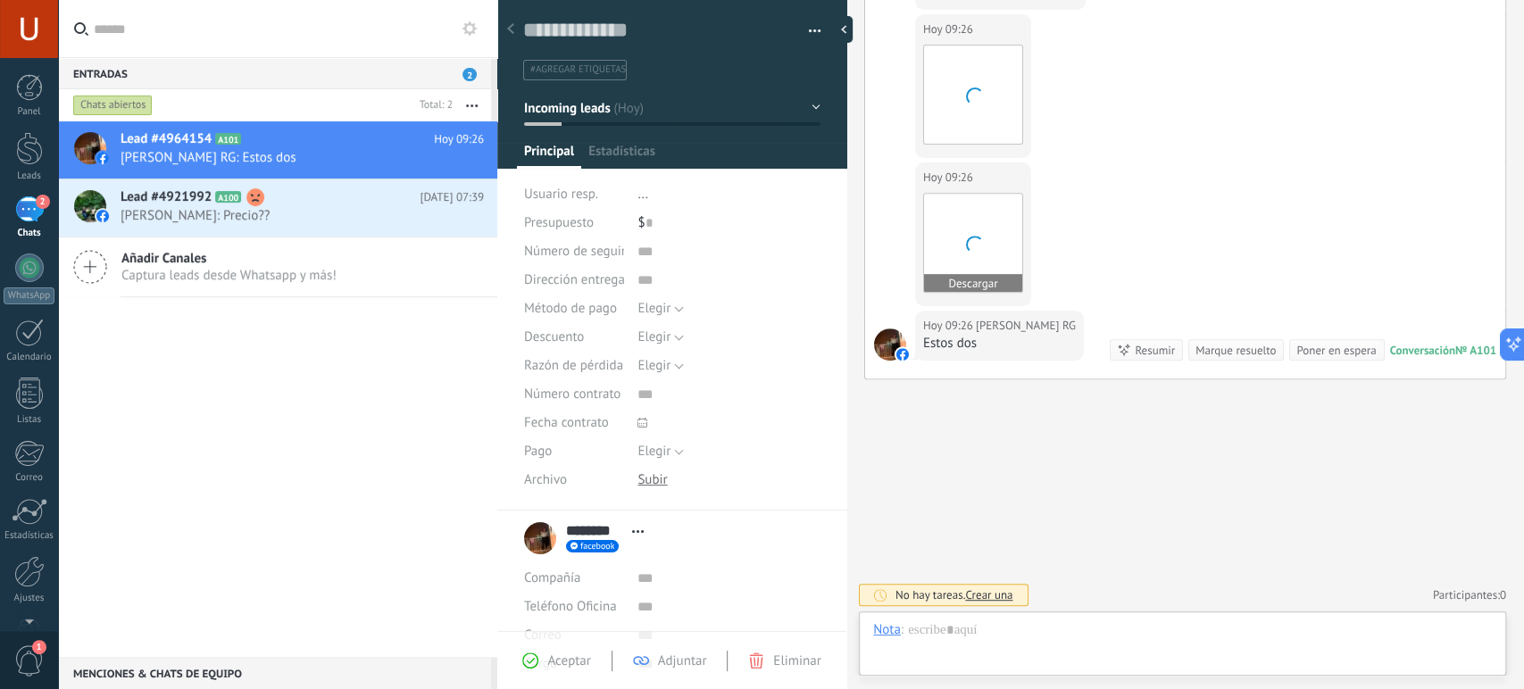
scroll to position [27, 0]
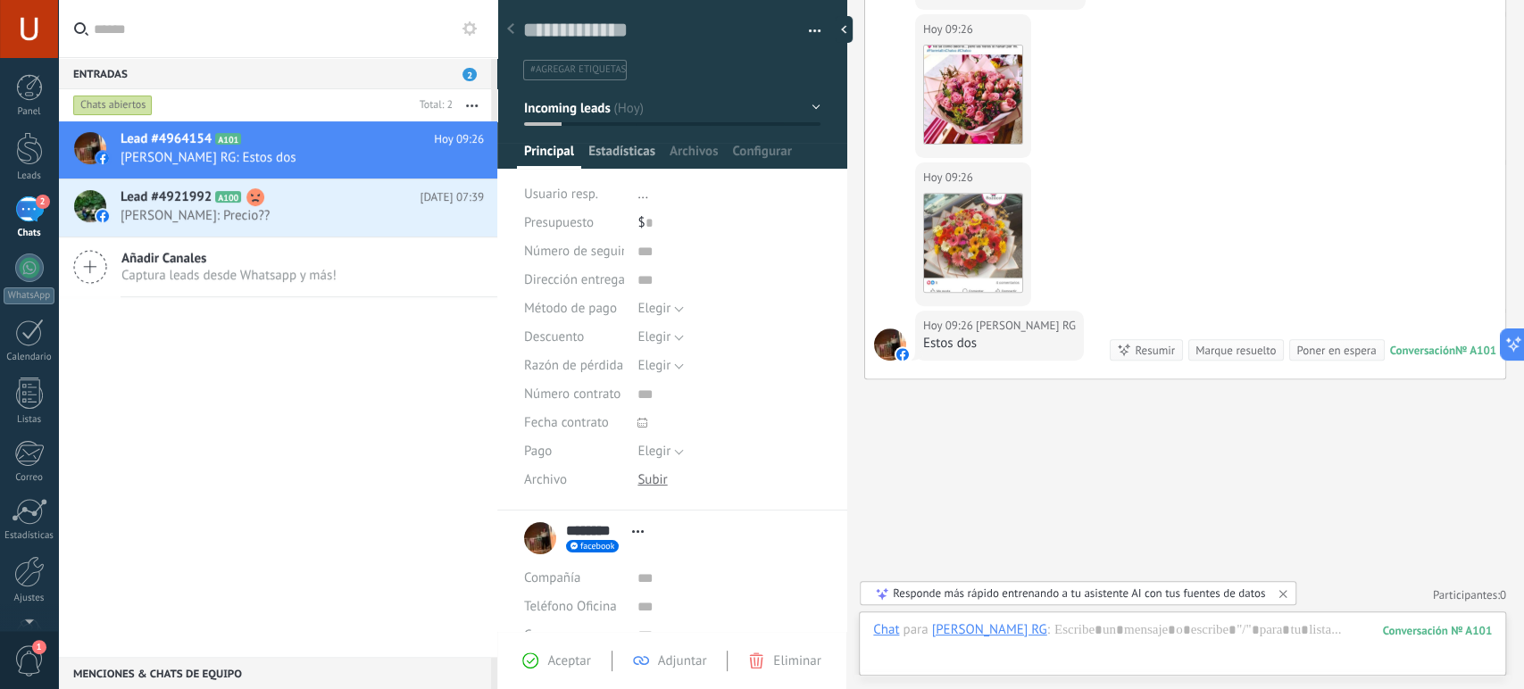
click at [633, 148] on span "Estadísticas" at bounding box center [621, 156] width 67 height 26
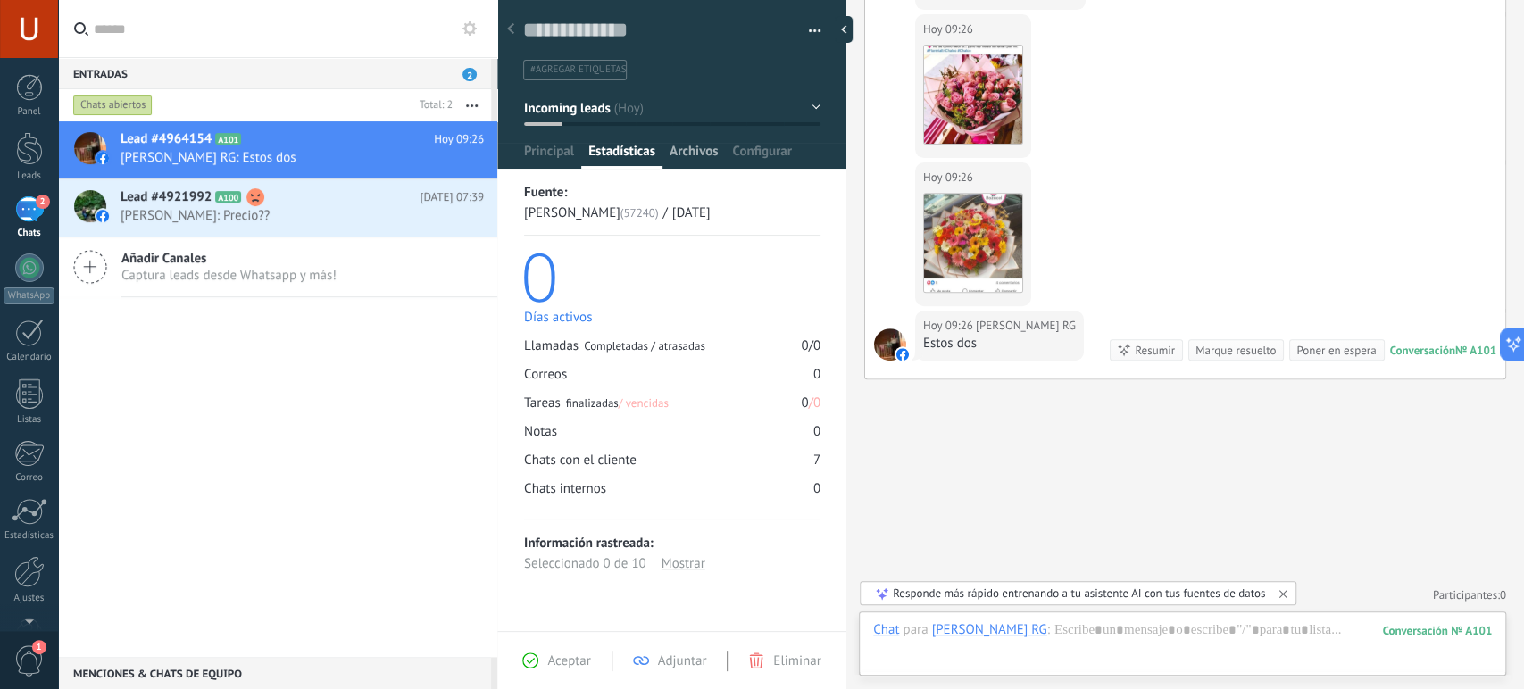
click at [697, 151] on span "Archivos" at bounding box center [694, 156] width 48 height 26
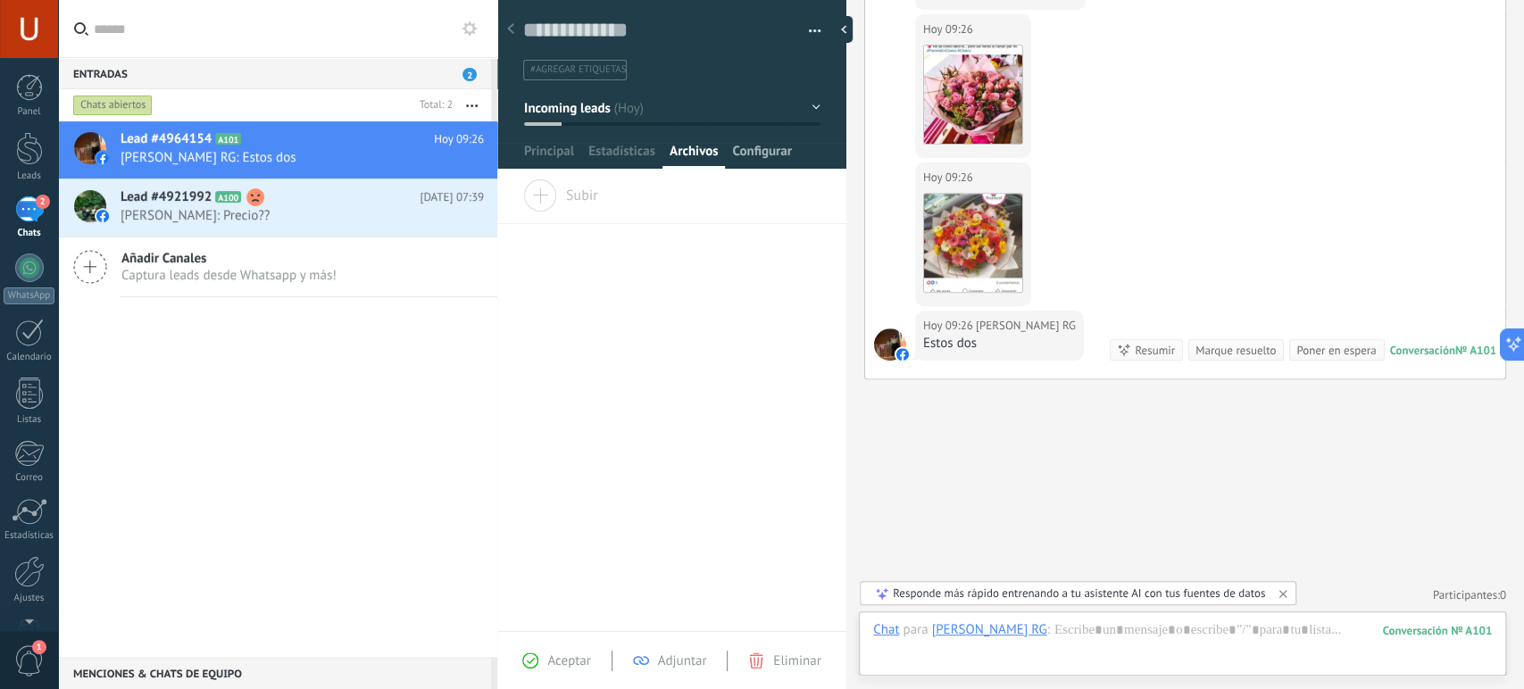
click at [764, 153] on span "Configurar" at bounding box center [761, 156] width 59 height 26
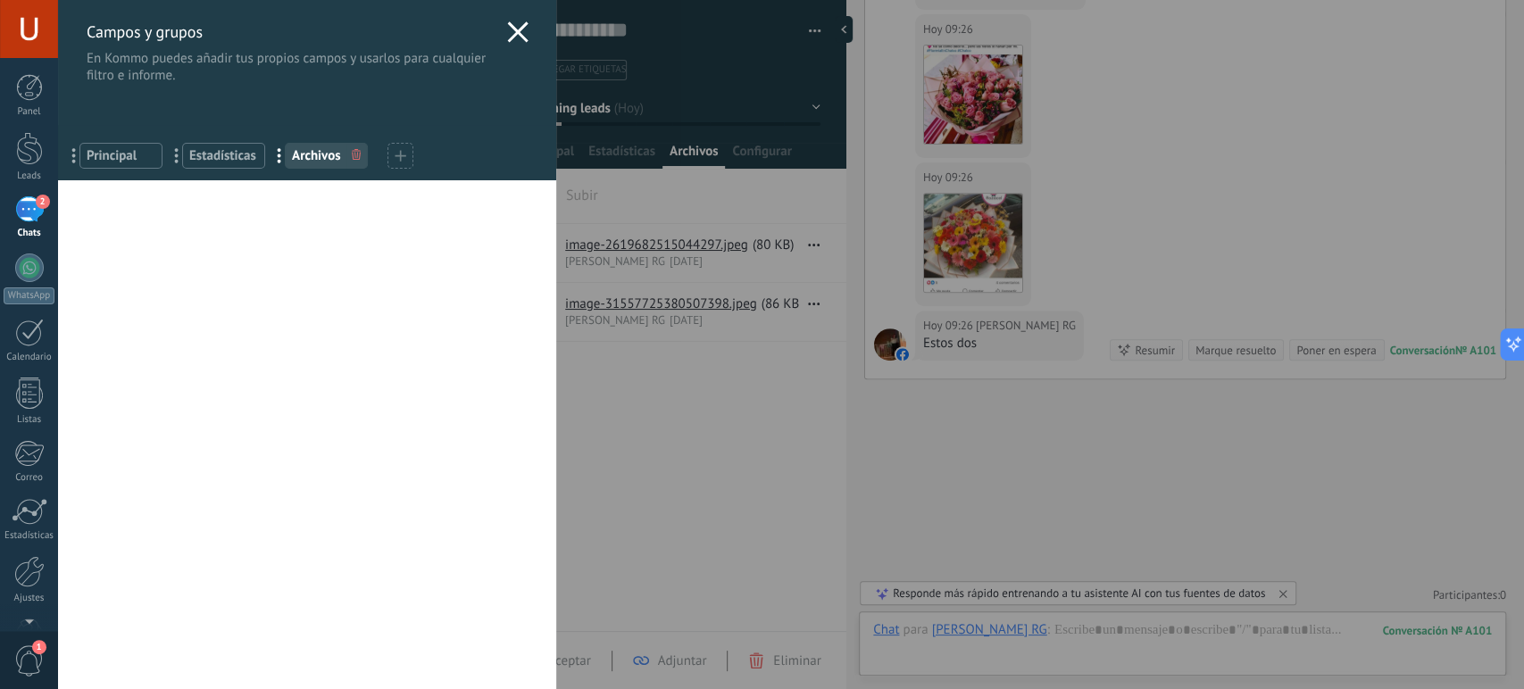
click at [539, 152] on div "Campos y grupos En Kommo puedes añadir tus propios campos y usarlos para cualqu…" at bounding box center [307, 90] width 498 height 180
click at [513, 25] on icon at bounding box center [517, 31] width 21 height 21
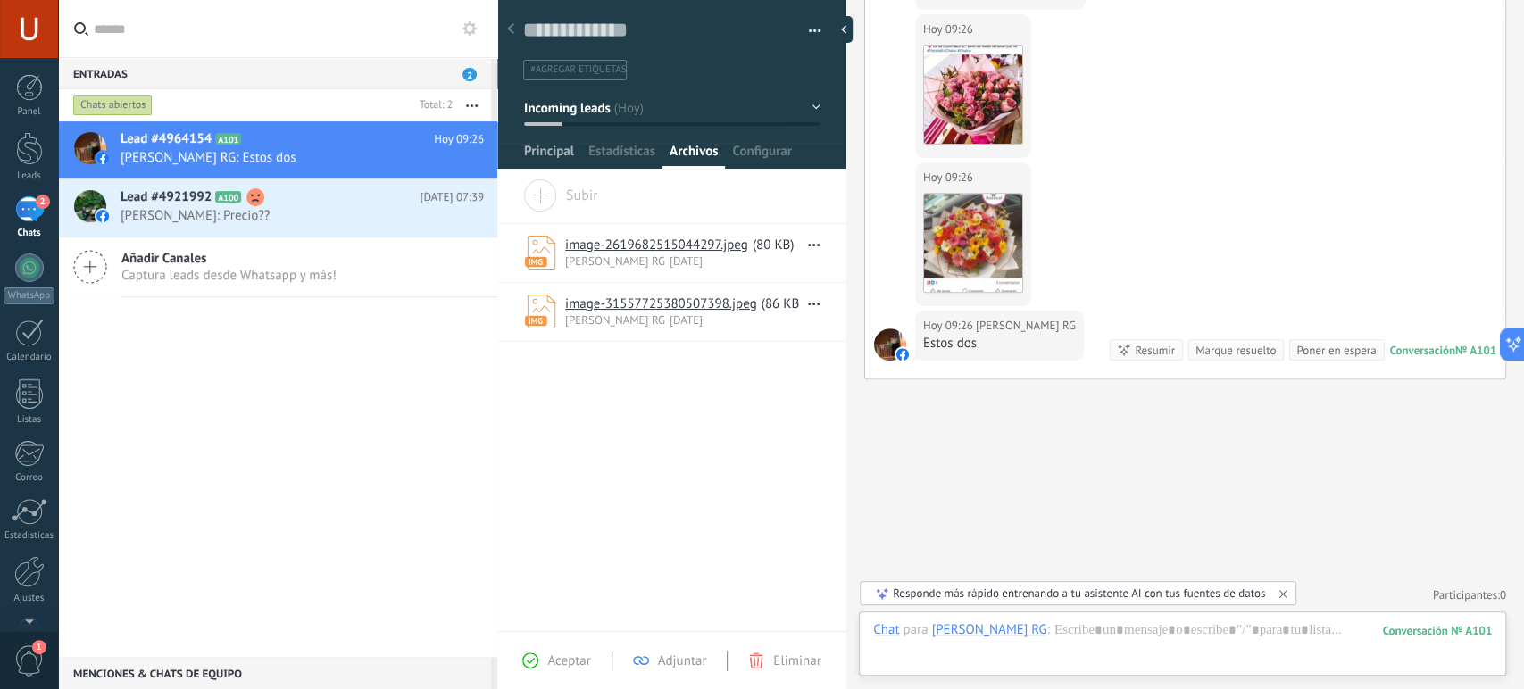
click at [539, 155] on span "Principal" at bounding box center [549, 156] width 50 height 26
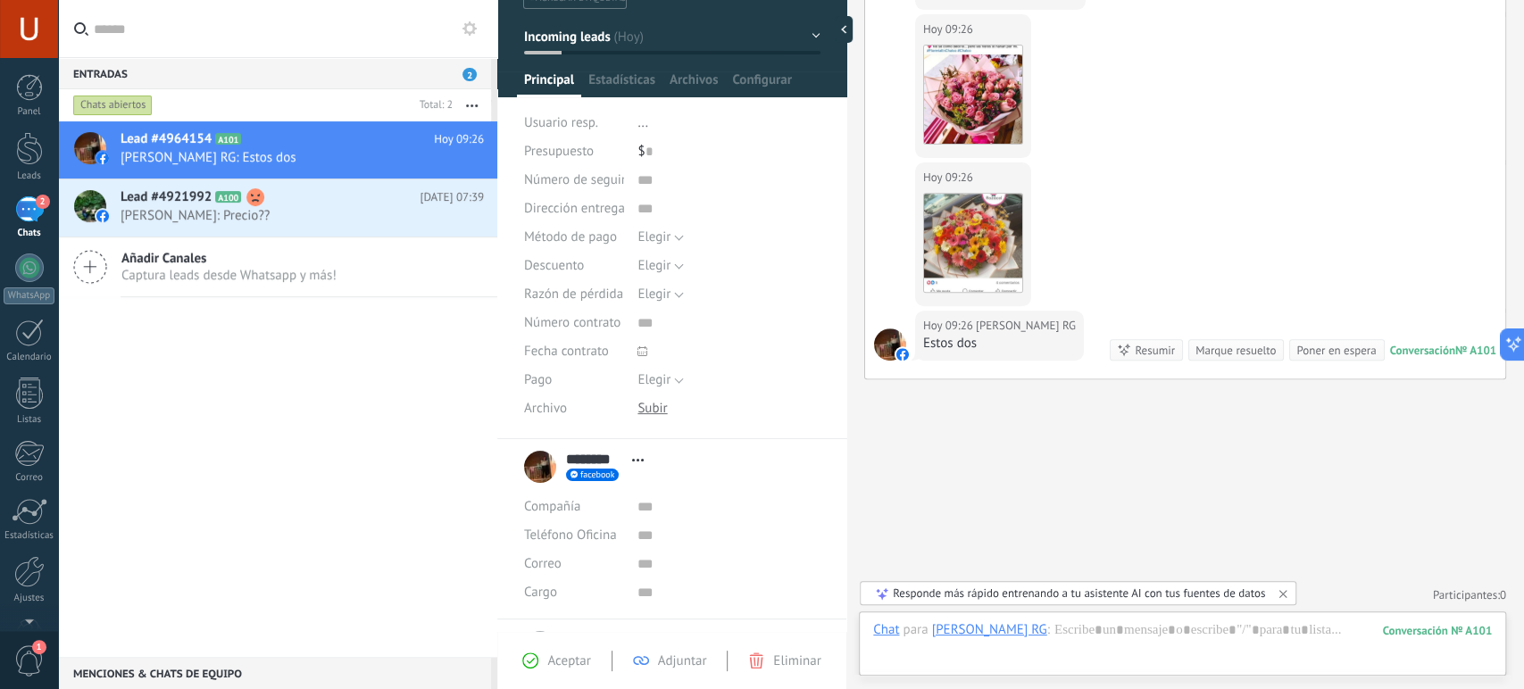
scroll to position [171, 0]
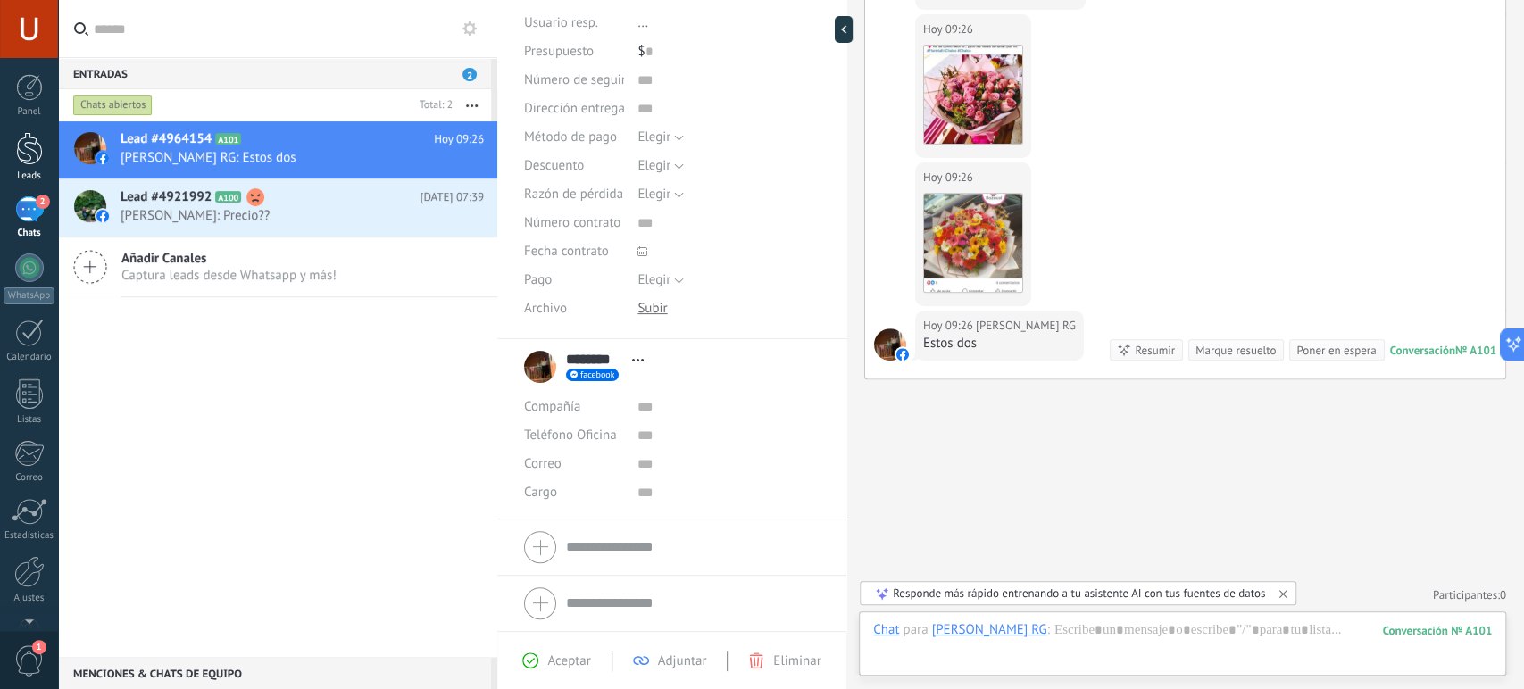
click at [21, 148] on div at bounding box center [29, 148] width 27 height 33
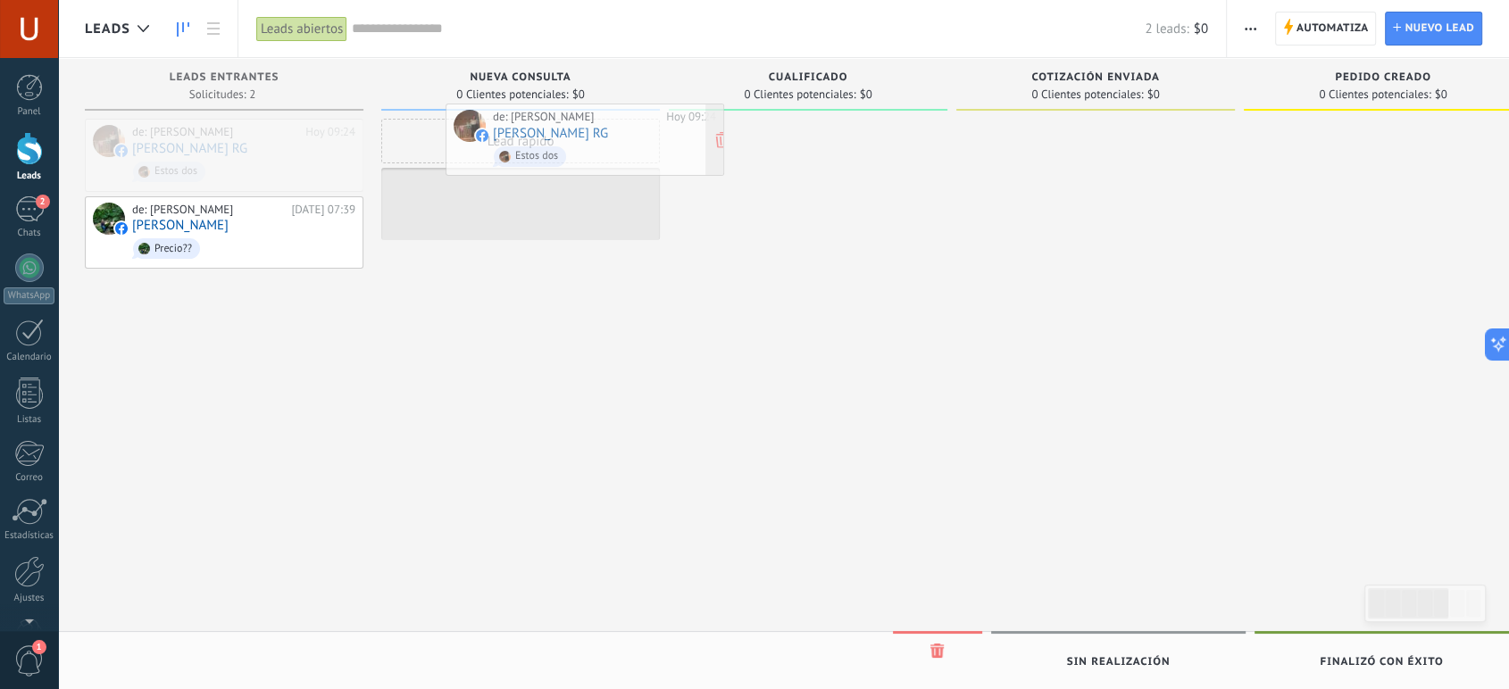
drag, startPoint x: 205, startPoint y: 129, endPoint x: 566, endPoint y: 115, distance: 361.0
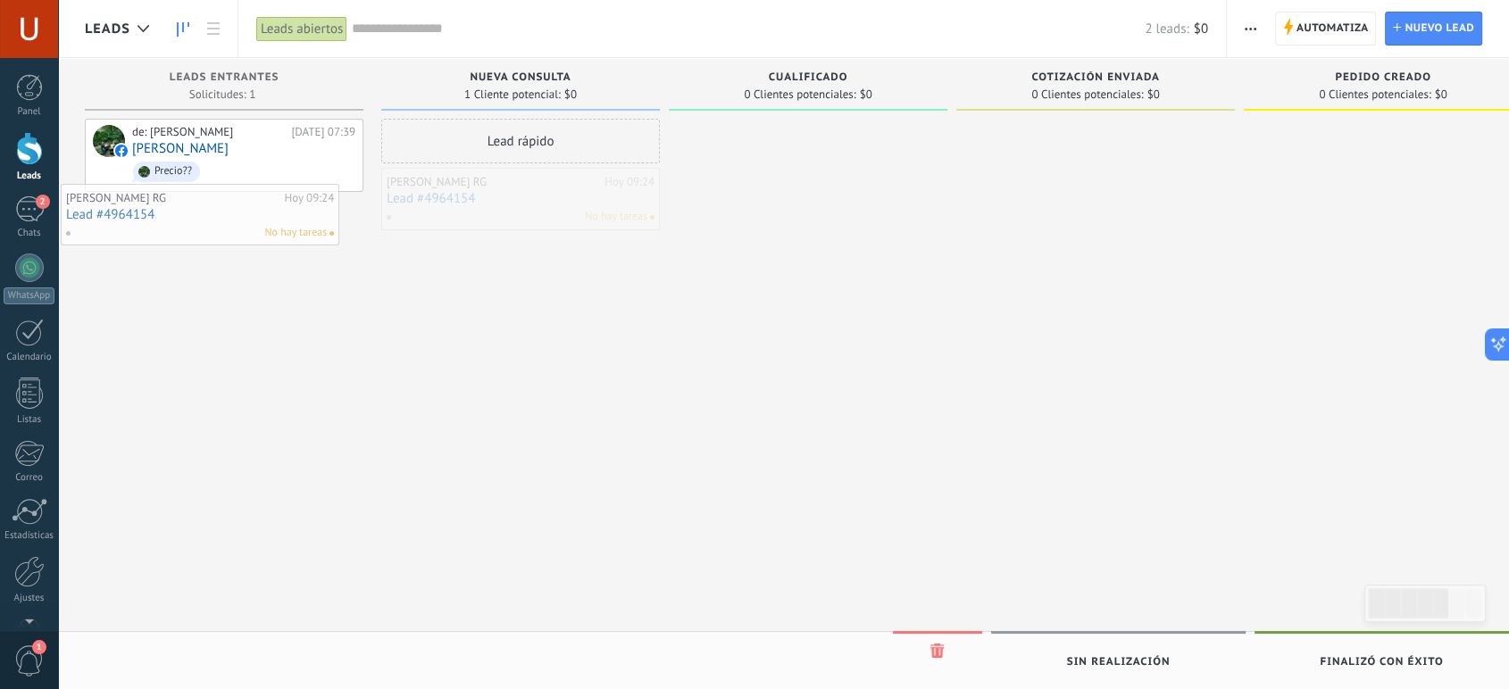
drag, startPoint x: 528, startPoint y: 190, endPoint x: 206, endPoint y: 206, distance: 321.8
drag, startPoint x: 436, startPoint y: 179, endPoint x: 100, endPoint y: 98, distance: 345.4
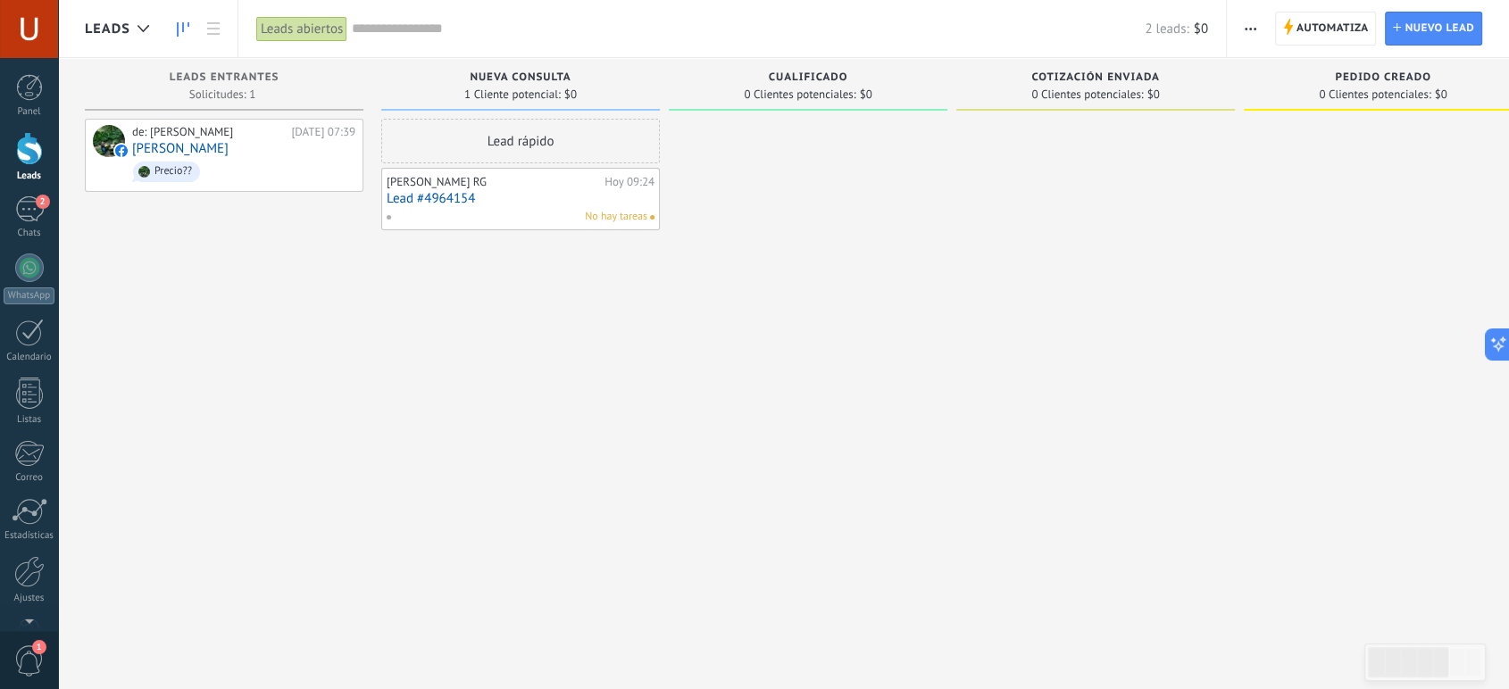
click at [535, 200] on link "Lead #4964154" at bounding box center [521, 198] width 268 height 15
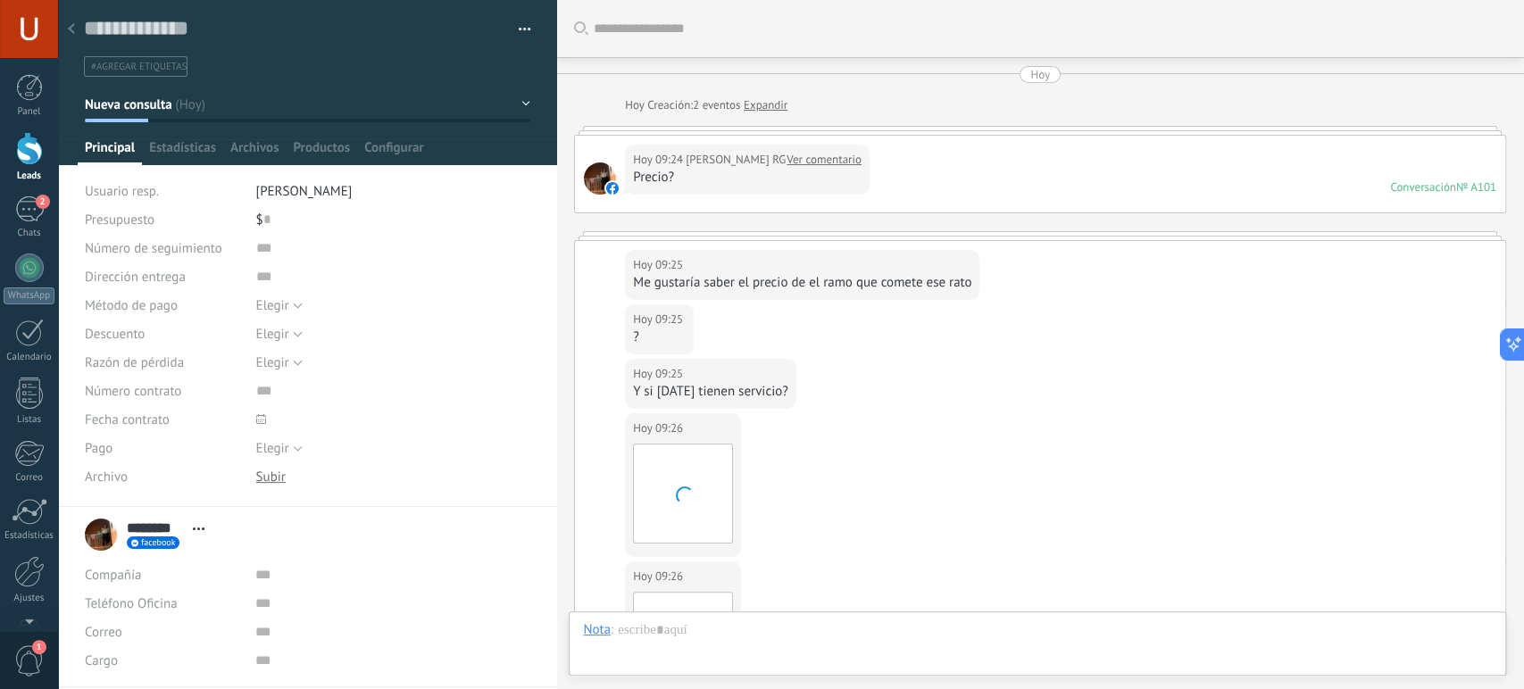
scroll to position [607, 0]
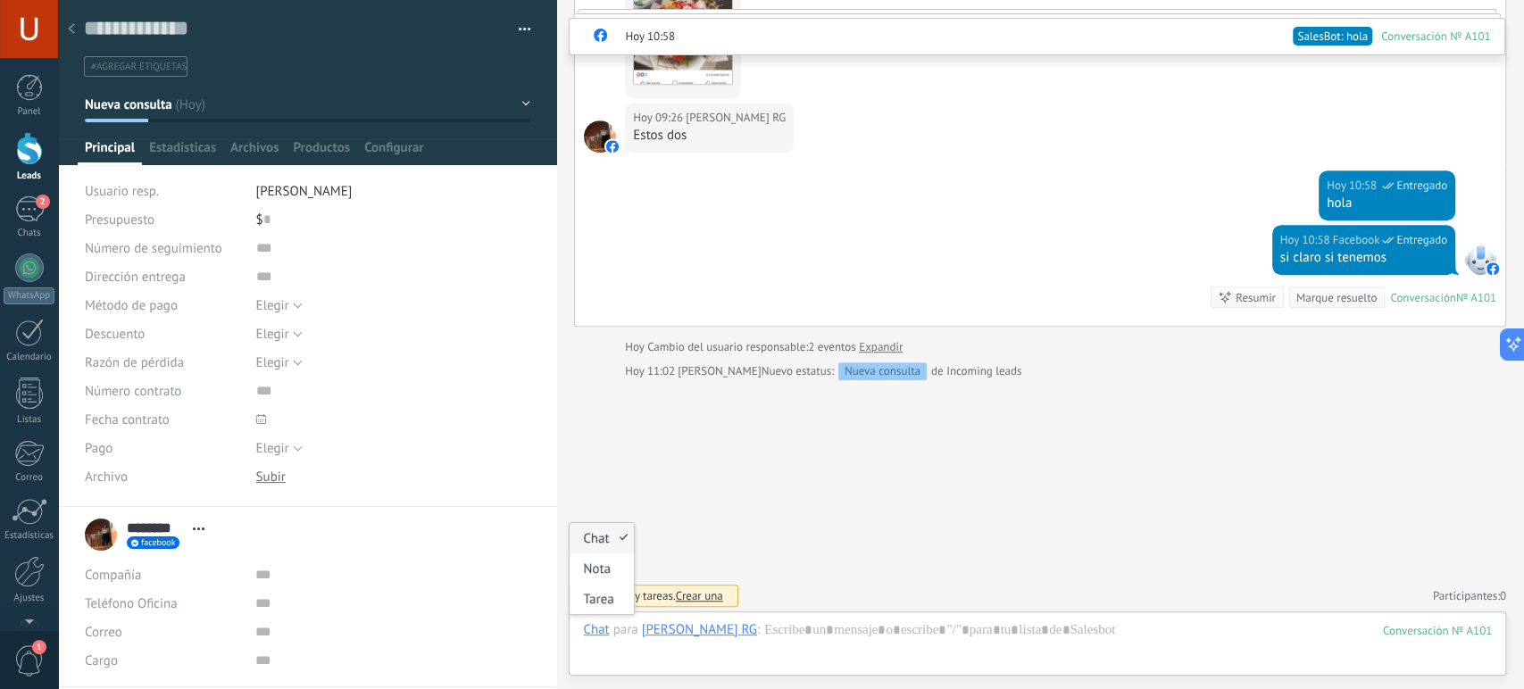
click at [590, 631] on div "Chat" at bounding box center [596, 629] width 26 height 16
click at [599, 541] on div "Chat" at bounding box center [601, 538] width 63 height 30
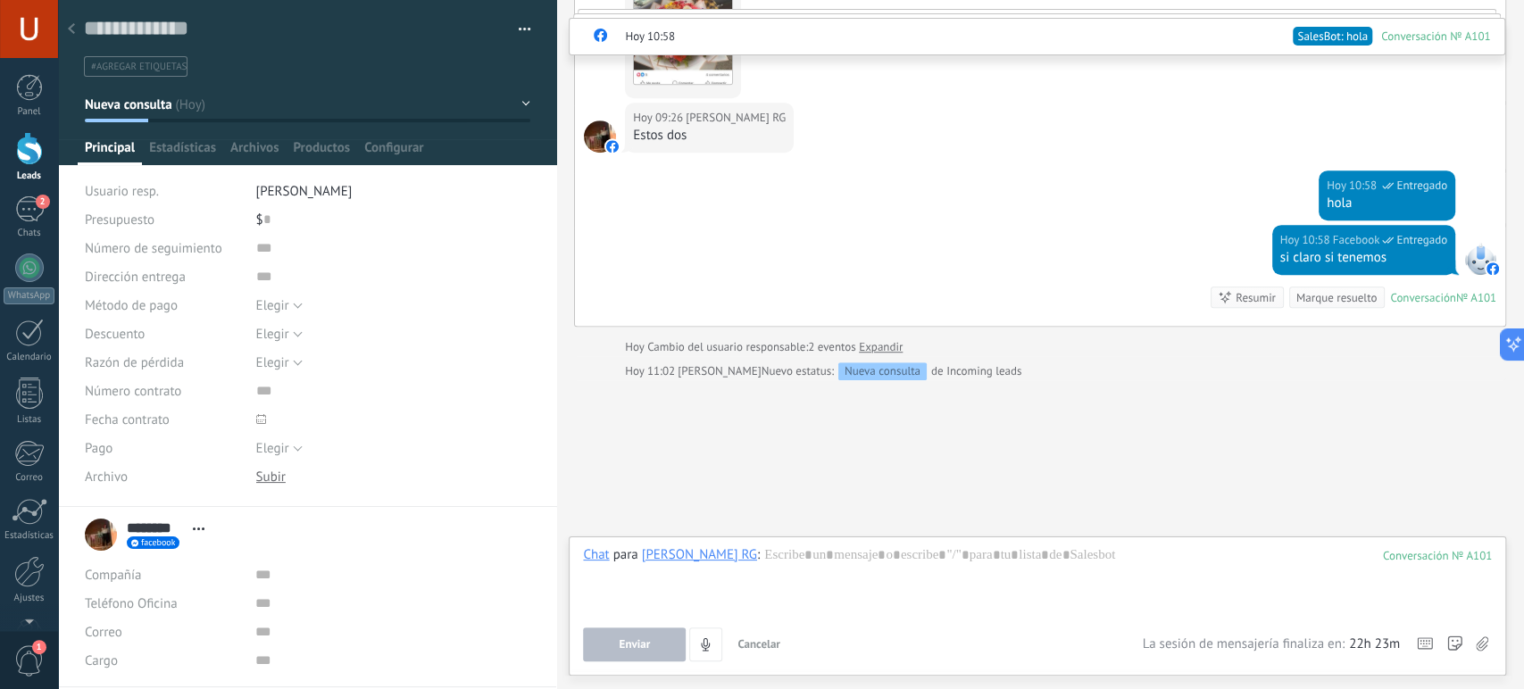
click at [1193, 438] on div "Buscar Carga más [DATE] [DATE] Creación: 2 eventos Expandir [DATE] 09:24 [PERSO…" at bounding box center [1040, 42] width 968 height 1299
click at [636, 596] on div at bounding box center [1037, 580] width 909 height 68
click at [18, 104] on link "Panel" at bounding box center [29, 96] width 58 height 44
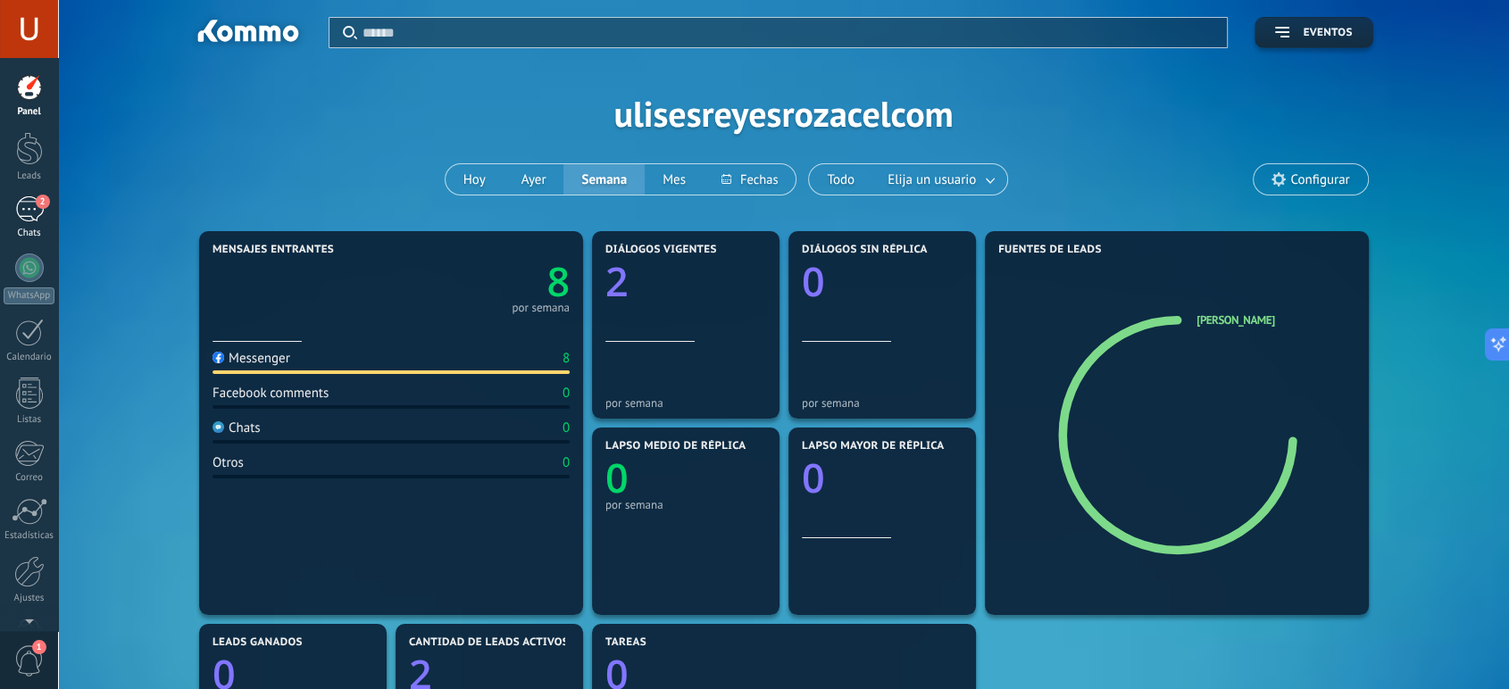
click at [29, 197] on div "2" at bounding box center [29, 209] width 29 height 26
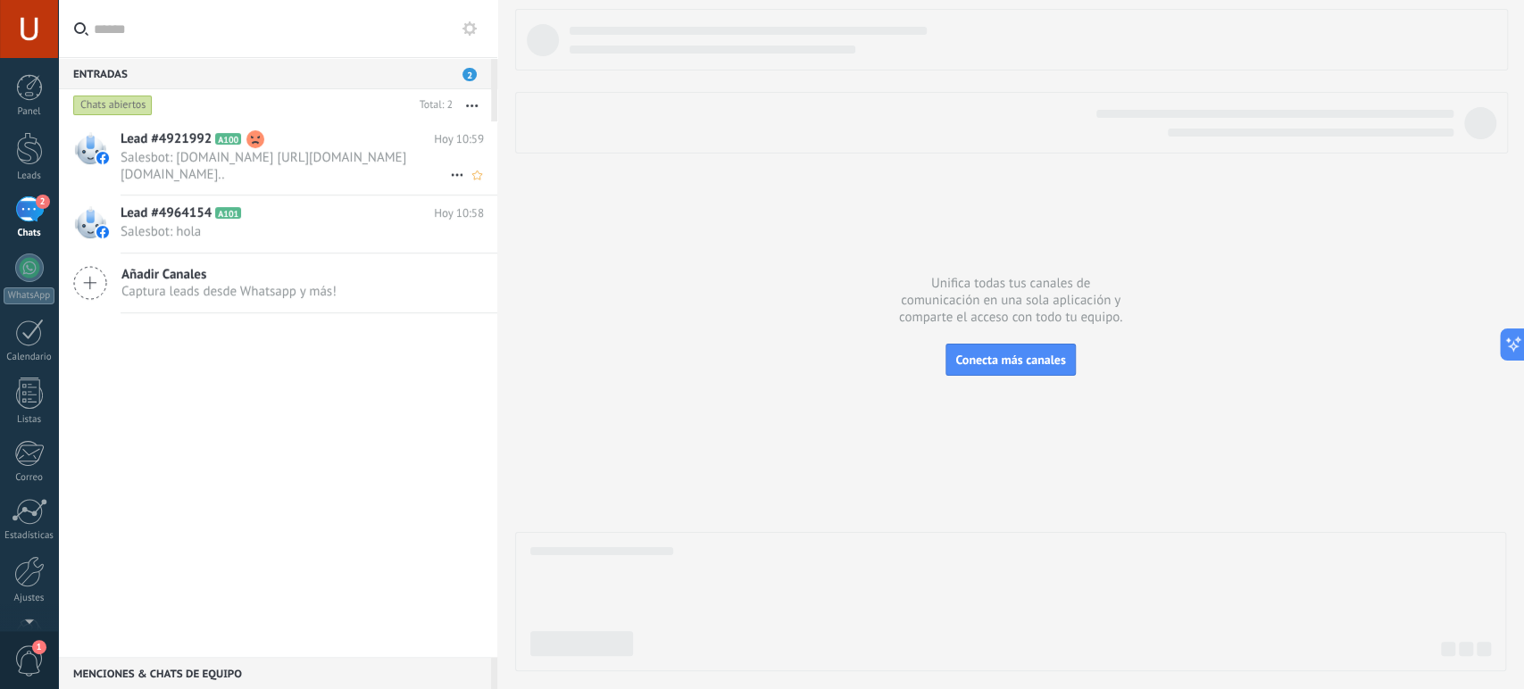
click at [350, 140] on h2 "Lead #4921992 A100" at bounding box center [277, 139] width 313 height 18
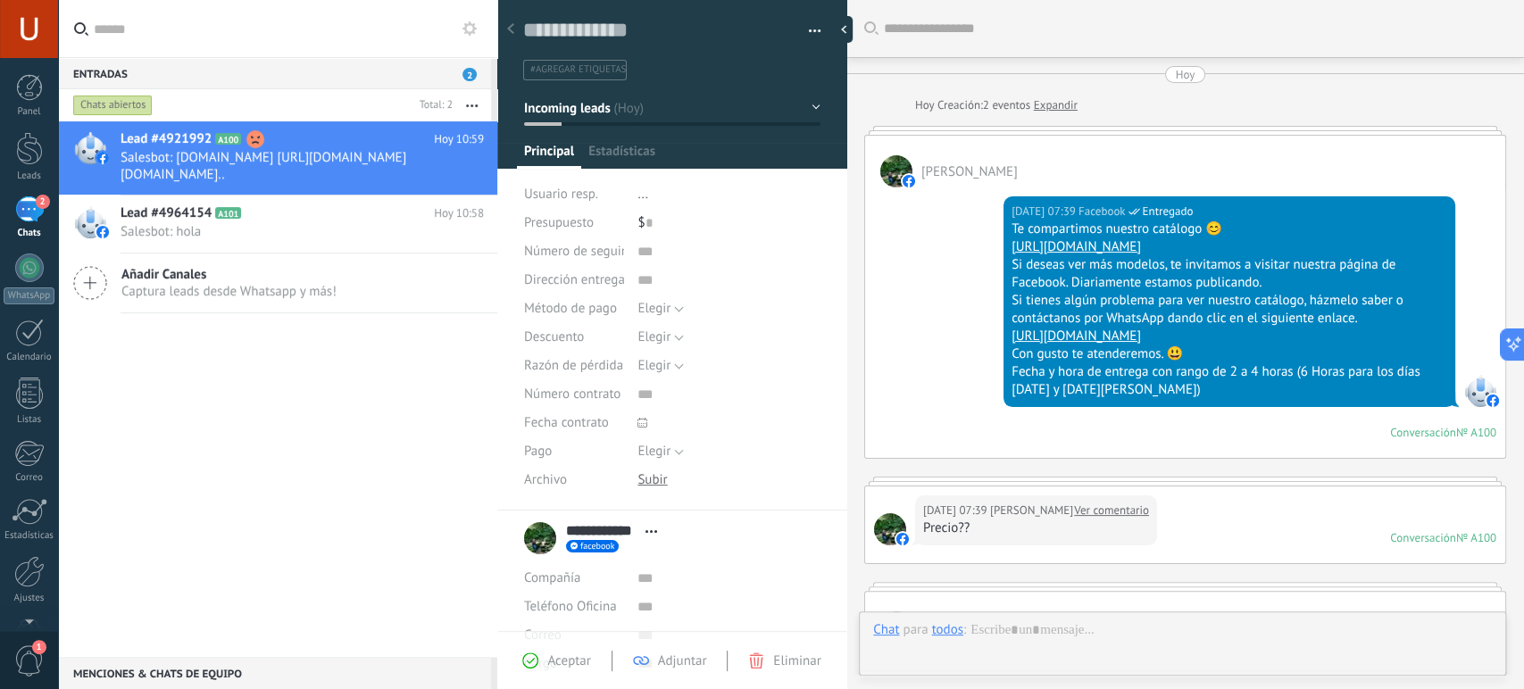
scroll to position [554, 0]
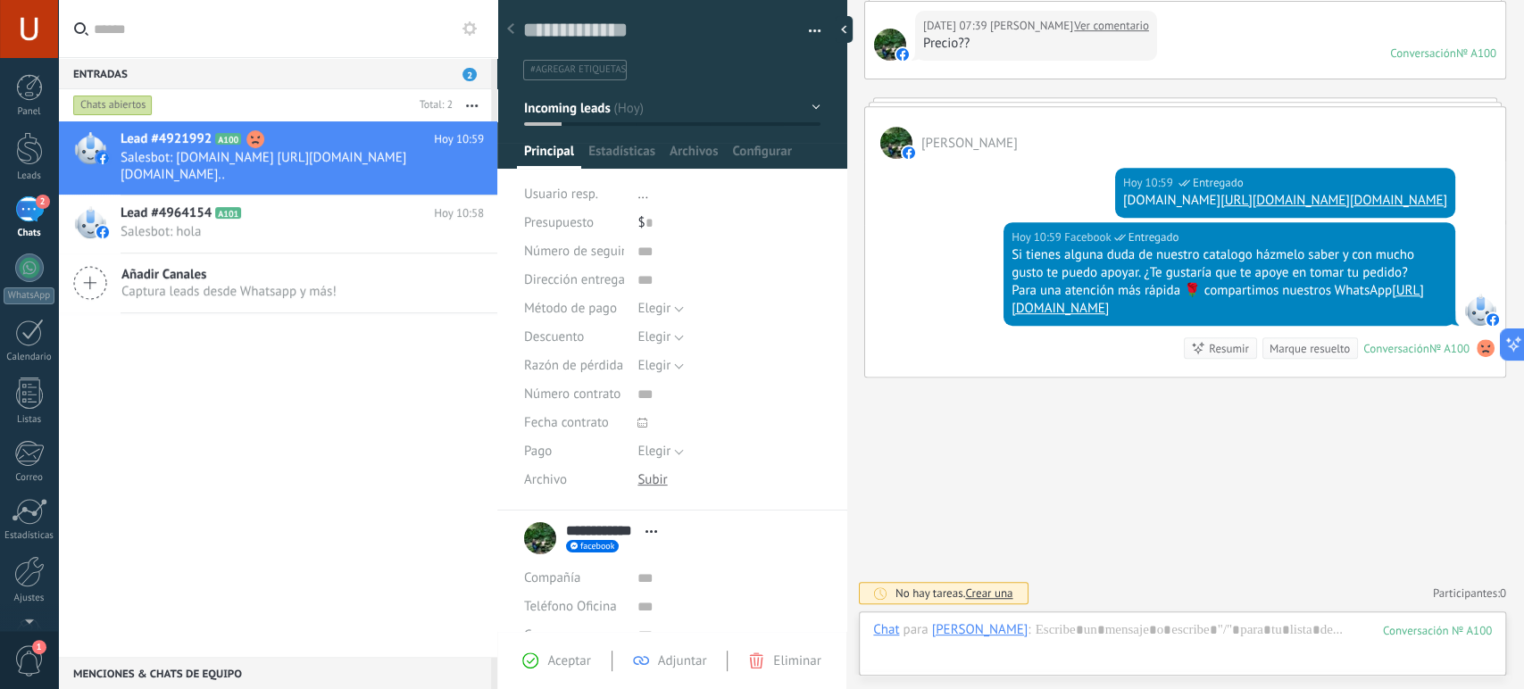
click at [929, 270] on div "[DATE] 10:59 Facebook Entregado Si tienes alguna duda de nuestro catalogo házme…" at bounding box center [1185, 299] width 640 height 154
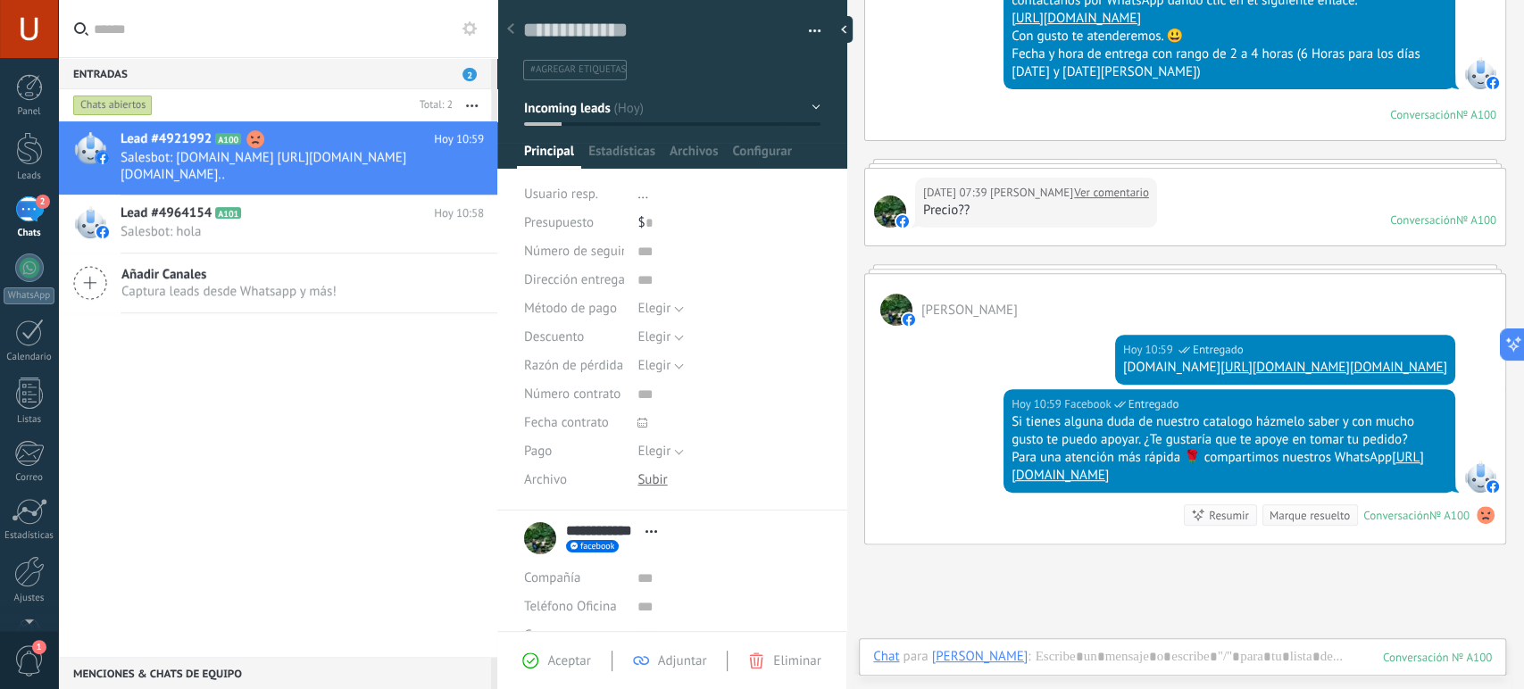
scroll to position [396, 0]
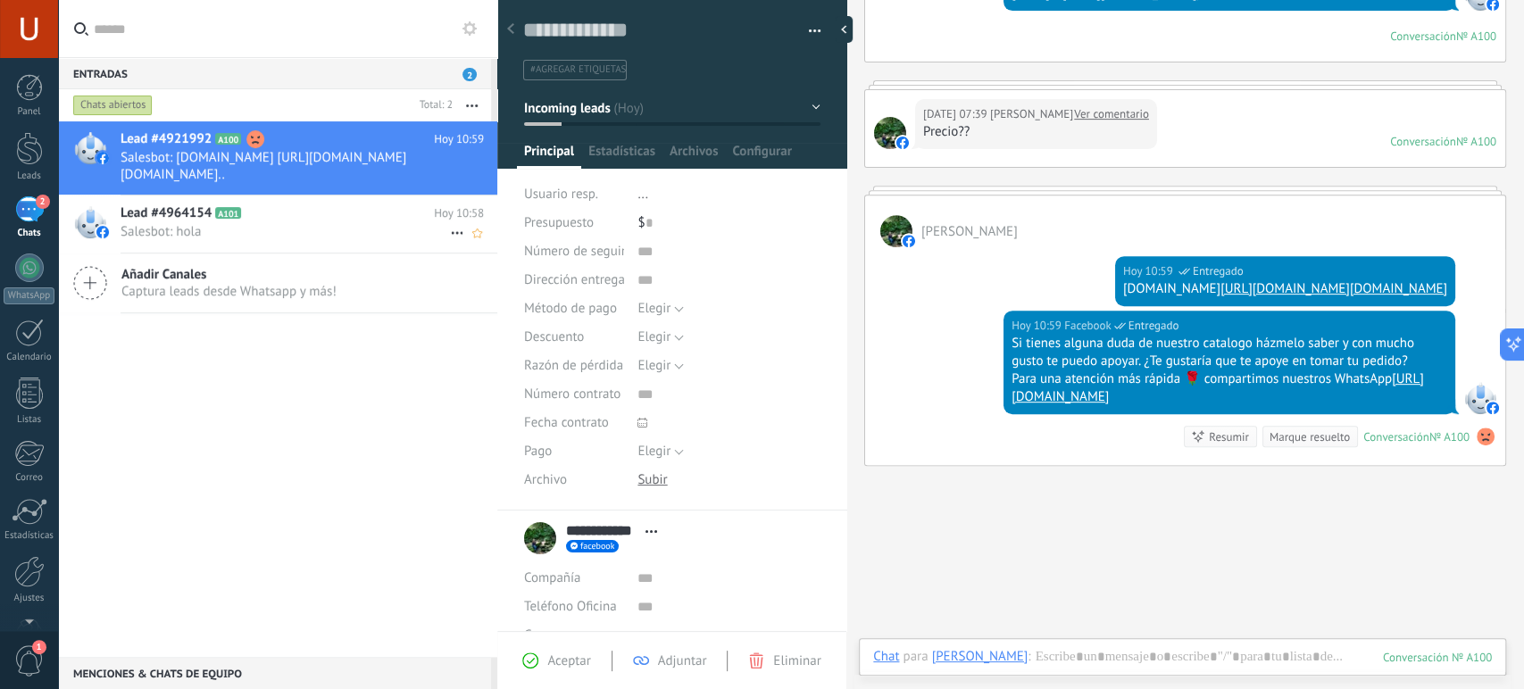
click at [311, 233] on span "Salesbot: hola" at bounding box center [285, 231] width 329 height 17
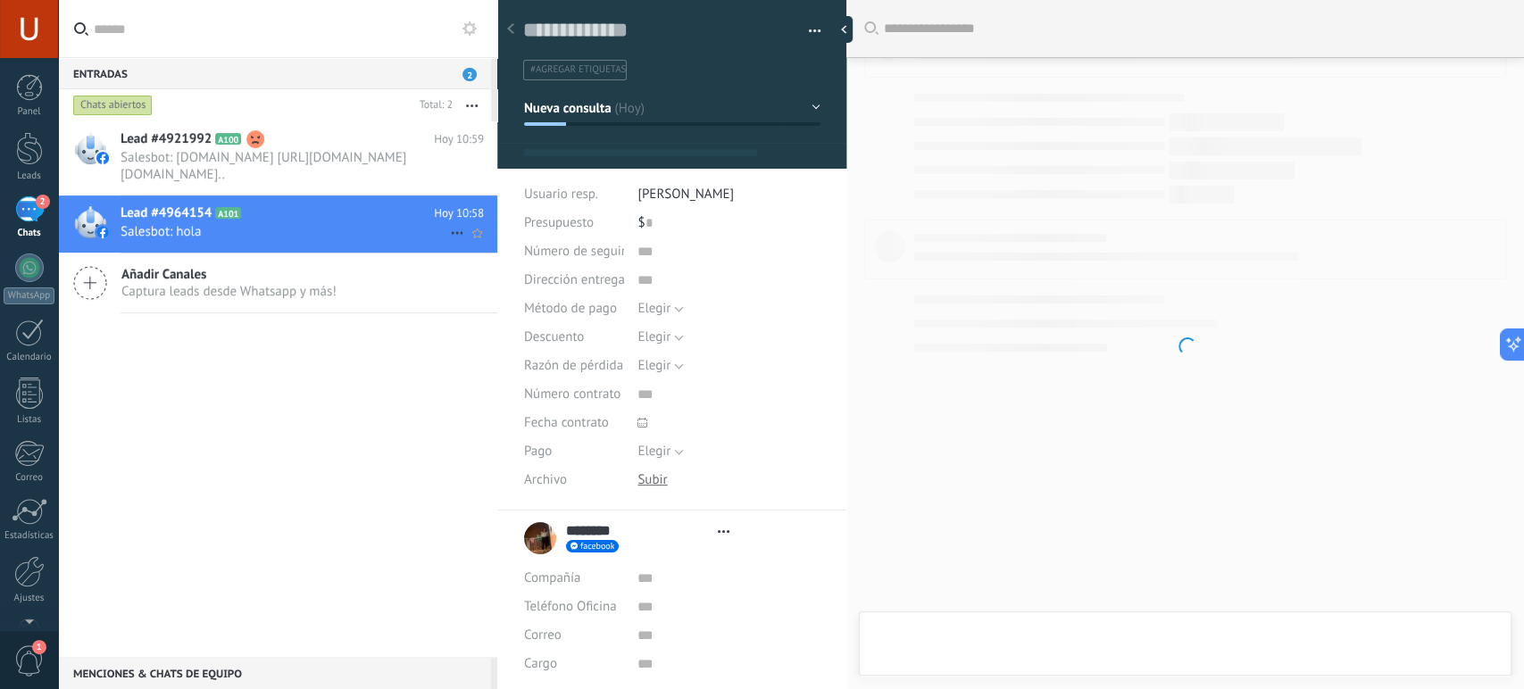
type textarea "**********"
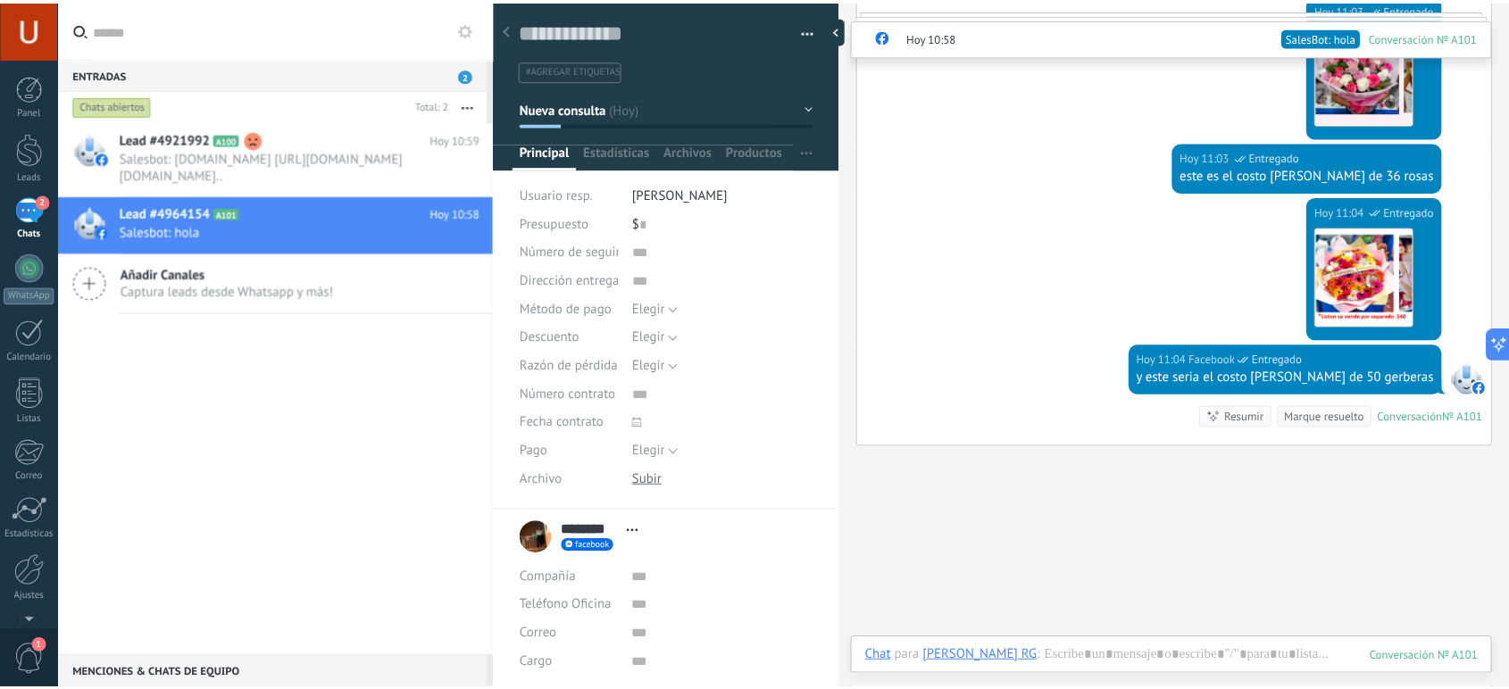
scroll to position [1056, 0]
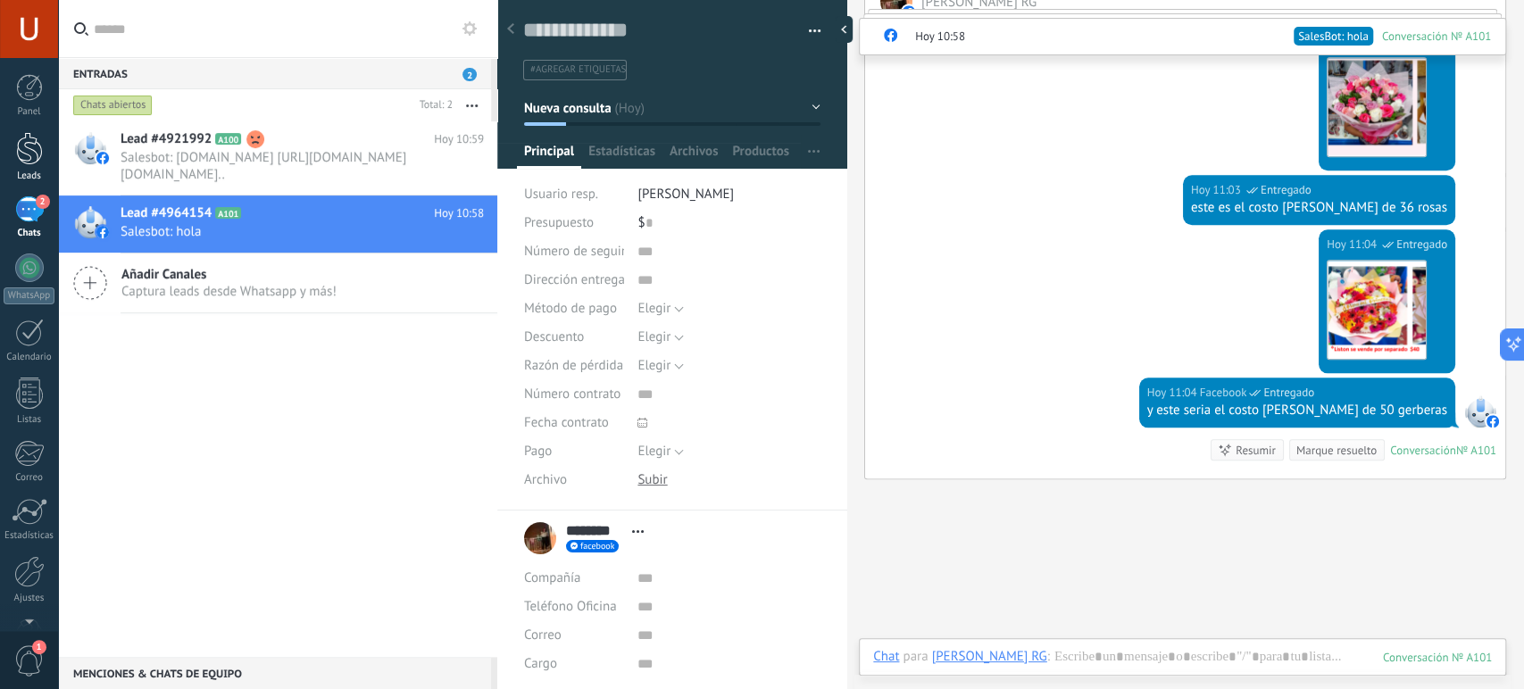
click at [27, 148] on div at bounding box center [29, 148] width 27 height 33
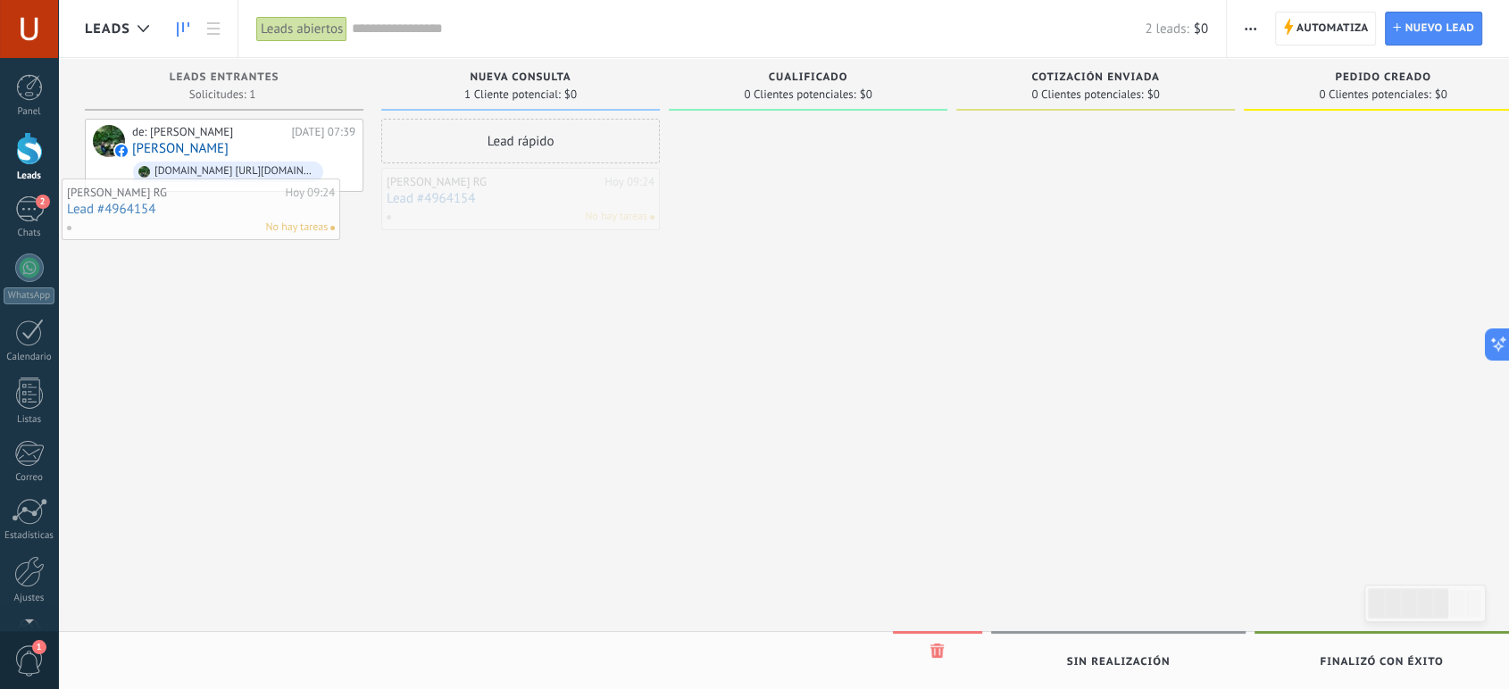
drag, startPoint x: 582, startPoint y: 194, endPoint x: 262, endPoint y: 204, distance: 319.8
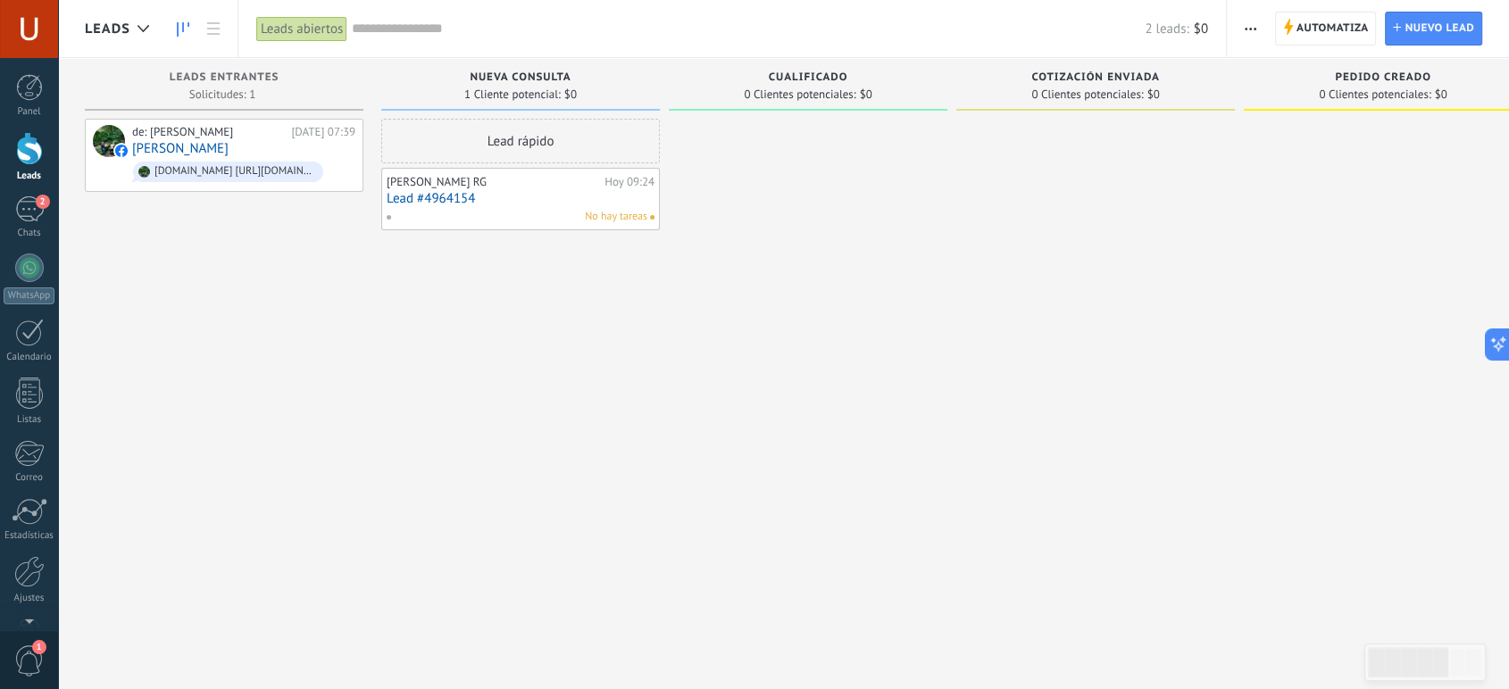
click at [29, 148] on div at bounding box center [29, 148] width 27 height 33
click at [33, 86] on div at bounding box center [29, 87] width 27 height 27
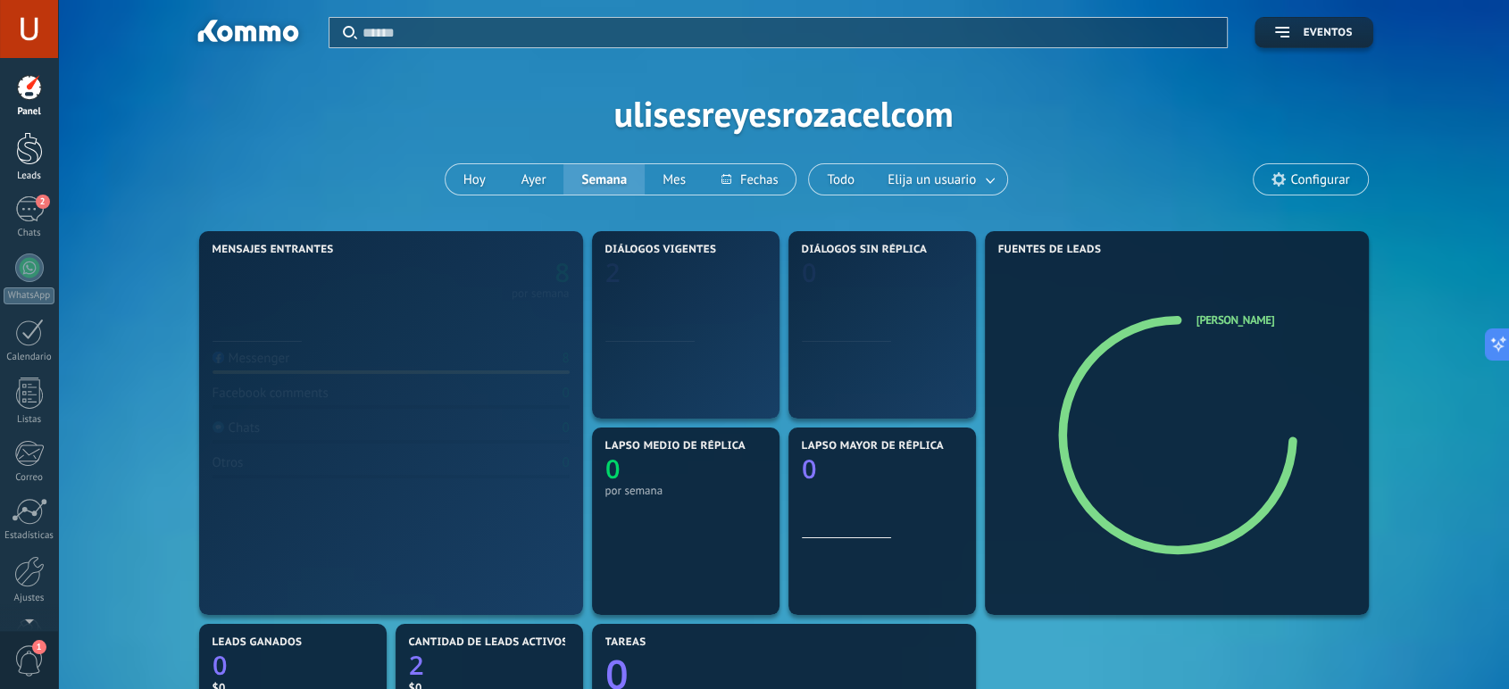
click at [35, 142] on div at bounding box center [29, 148] width 27 height 33
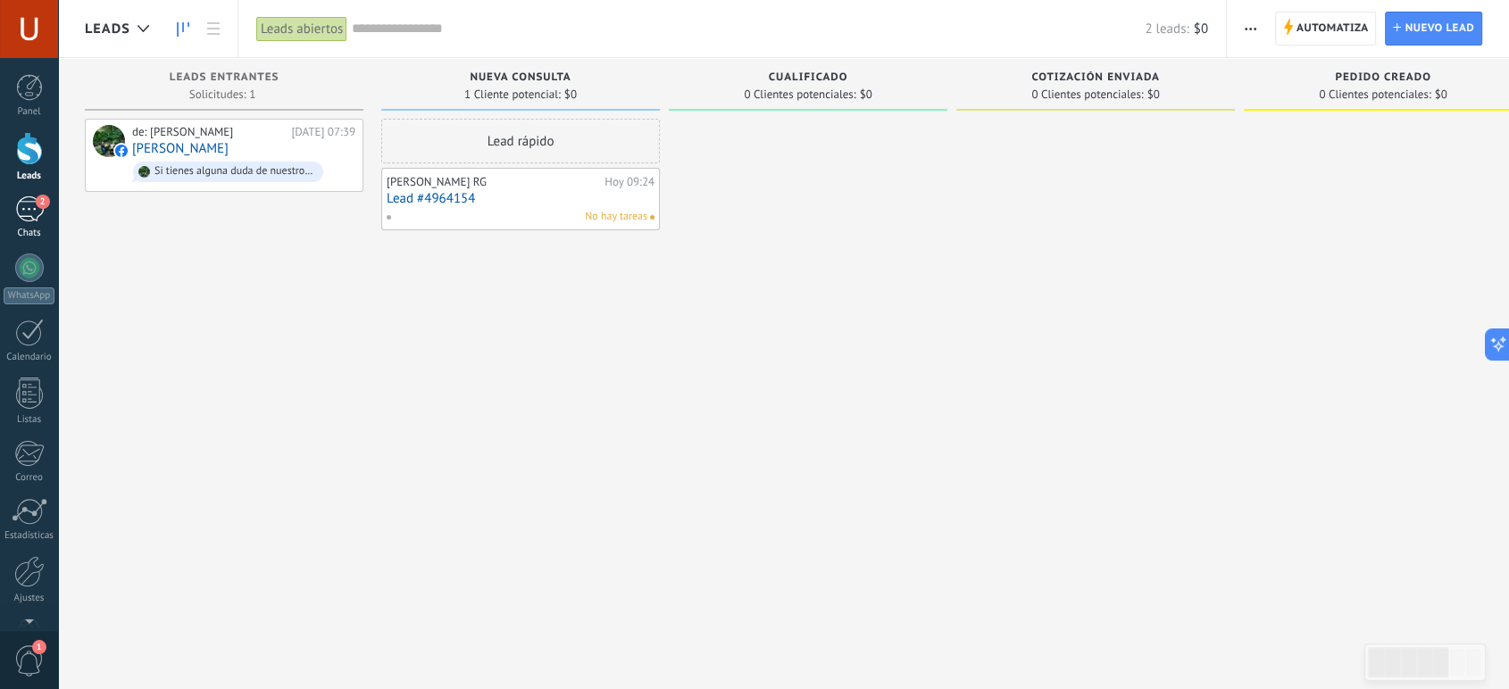
click at [27, 205] on div "2" at bounding box center [29, 209] width 29 height 26
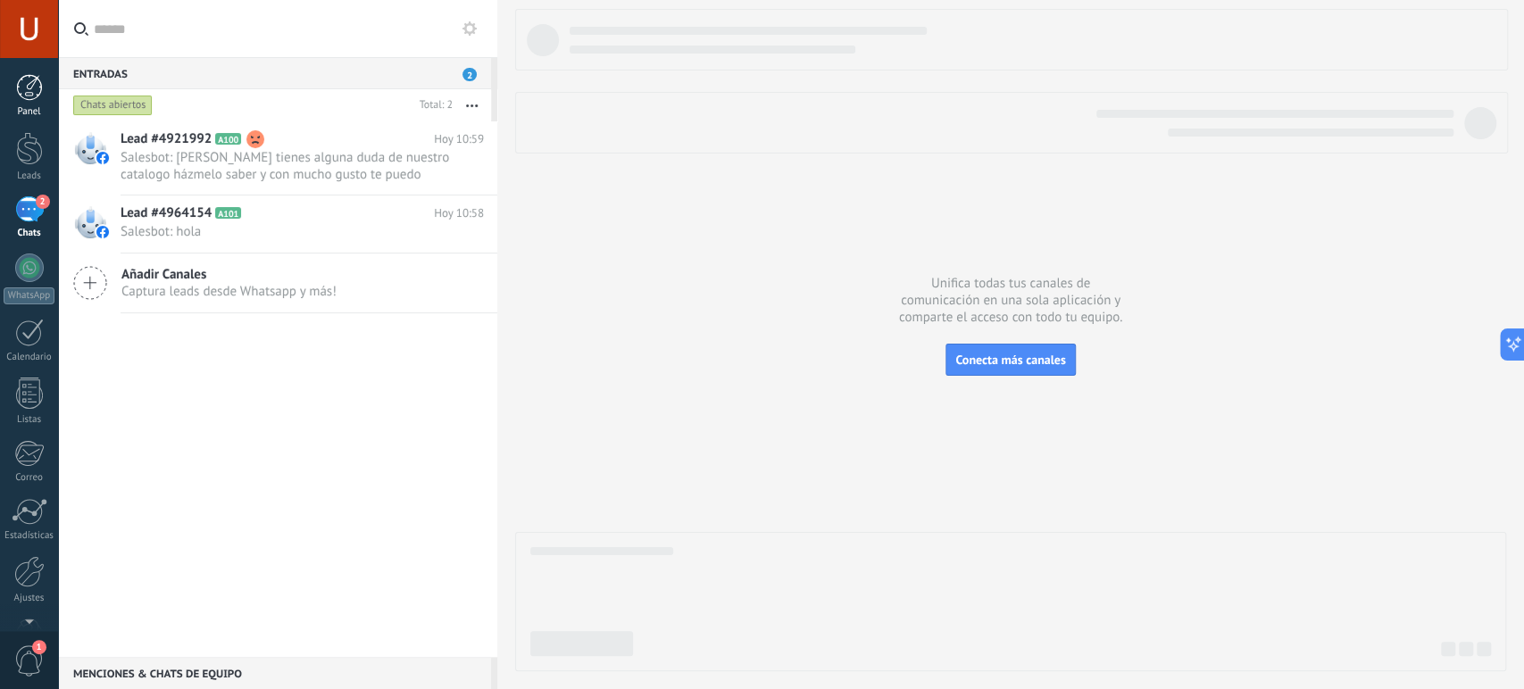
click at [42, 85] on div at bounding box center [29, 87] width 27 height 27
